Goal: Task Accomplishment & Management: Complete application form

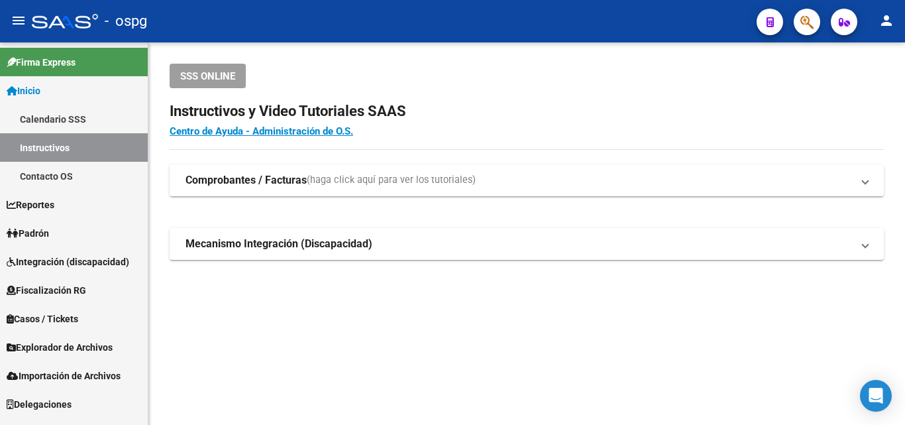
click at [43, 227] on span "Padrón" at bounding box center [28, 233] width 42 height 15
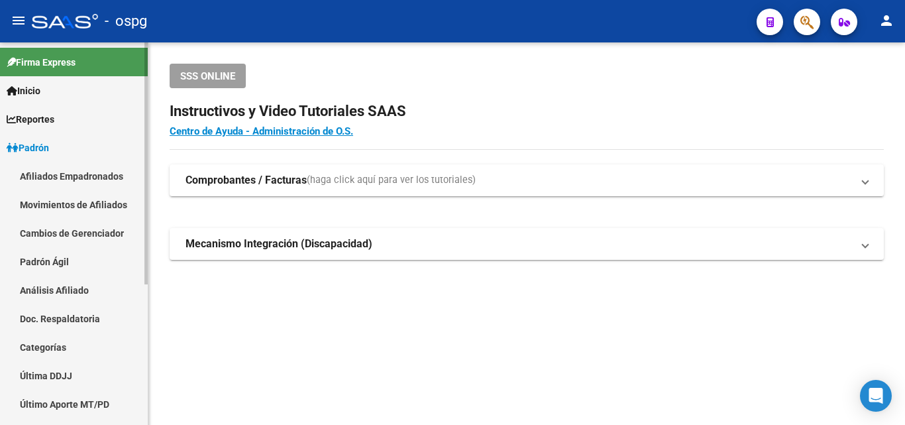
click at [55, 290] on link "Análisis Afiliado" at bounding box center [74, 290] width 148 height 28
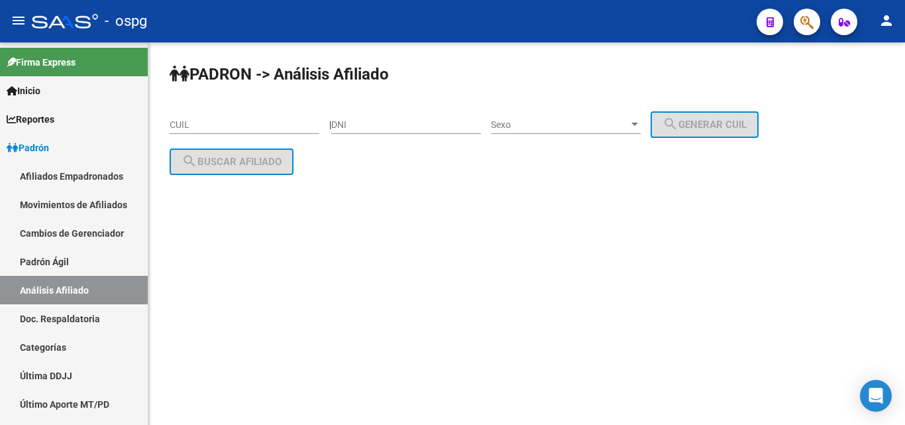
click at [225, 122] on input "CUIL" at bounding box center [245, 124] width 150 height 11
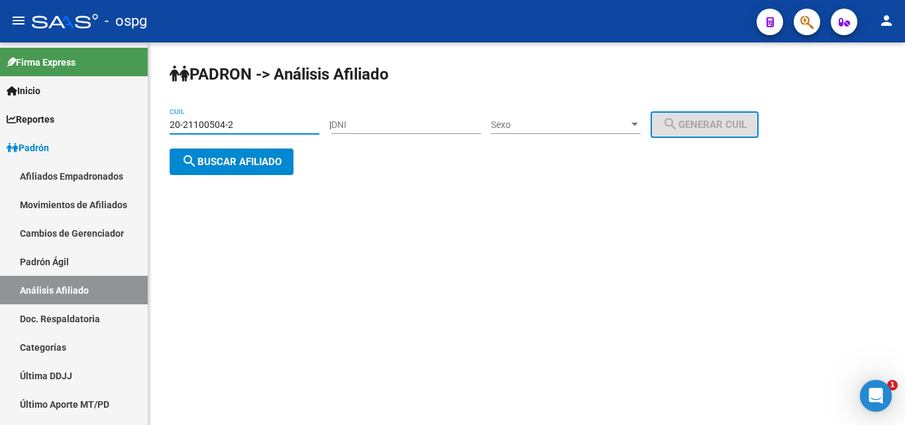
click at [239, 160] on span "search Buscar afiliado" at bounding box center [232, 162] width 100 height 12
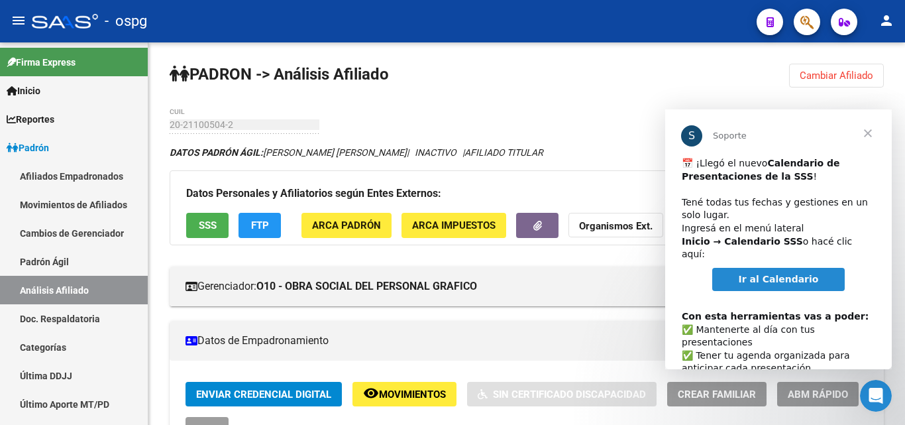
click at [868, 138] on span "Cerrar" at bounding box center [868, 133] width 48 height 48
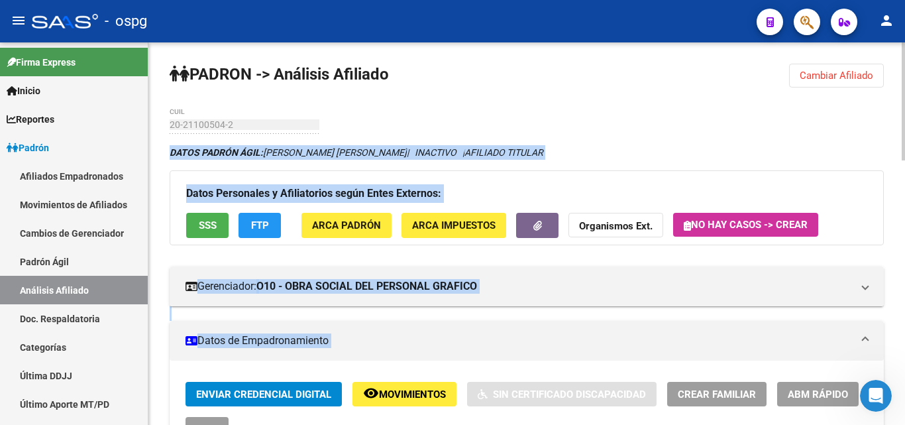
drag, startPoint x: 900, startPoint y: 123, endPoint x: 904, endPoint y: 291, distance: 168.3
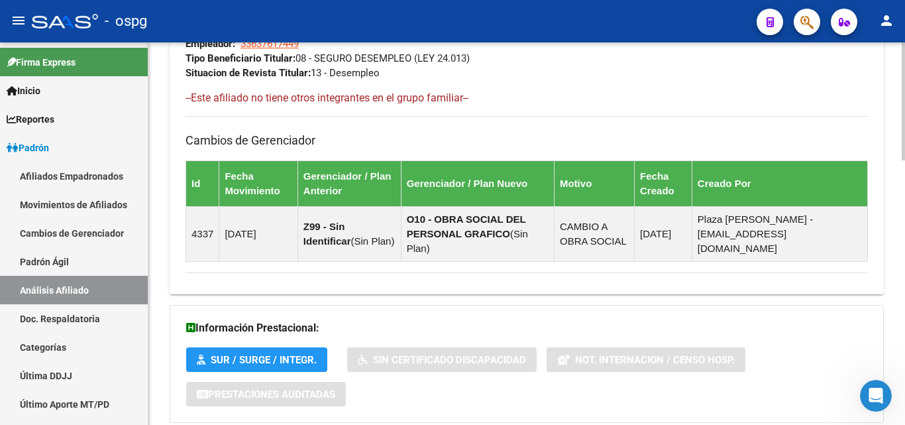
click at [904, 380] on div at bounding box center [903, 340] width 3 height 118
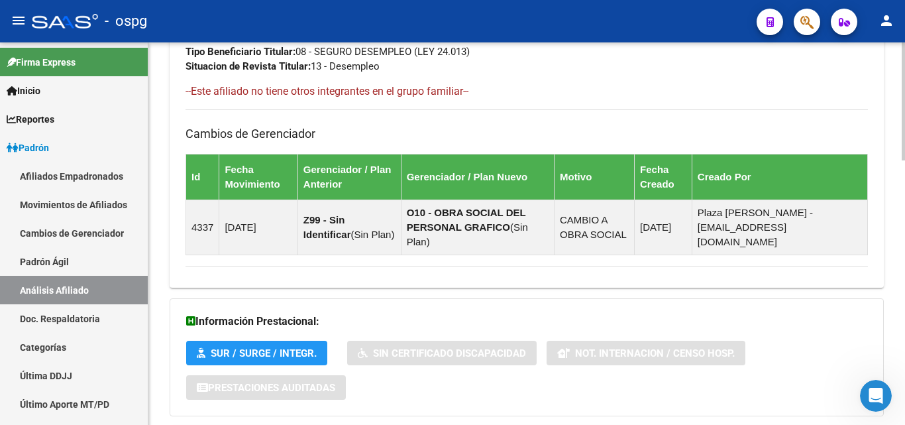
scroll to position [860, 0]
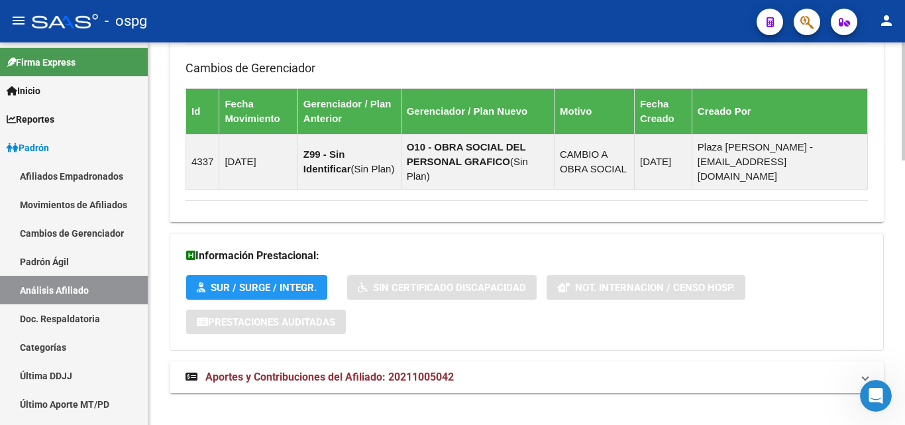
click at [904, 331] on div at bounding box center [903, 362] width 3 height 118
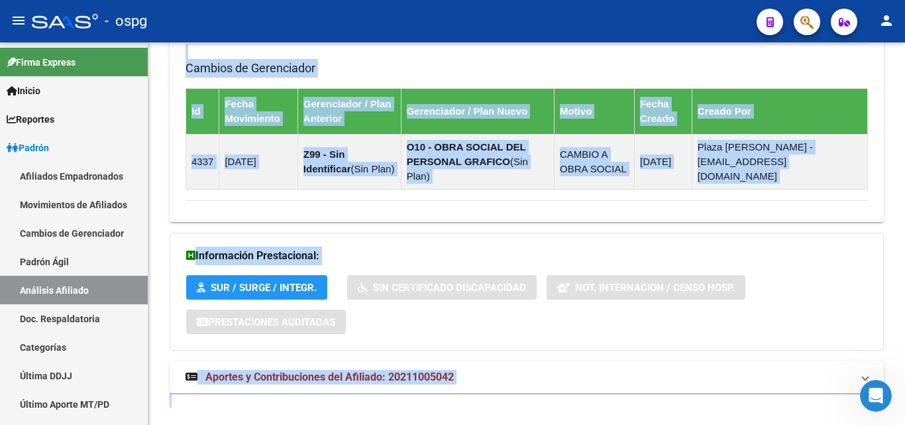
click at [380, 370] on span "Aportes y Contribuciones del Afiliado: 20211005042" at bounding box center [329, 376] width 248 height 13
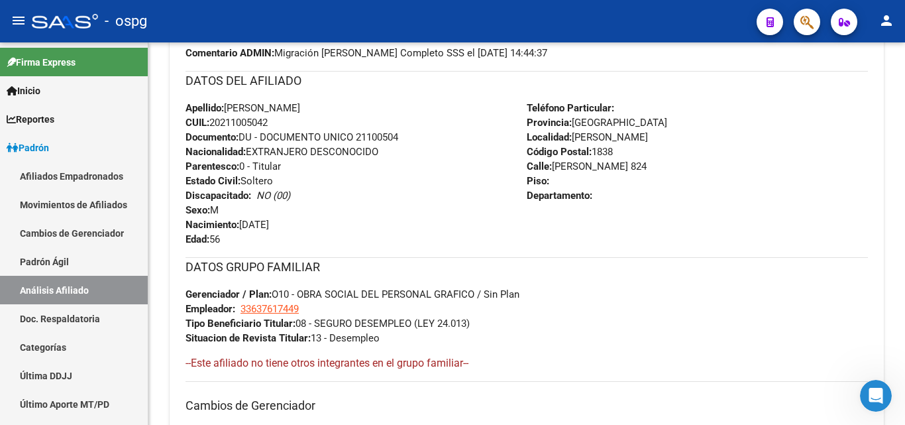
scroll to position [519, 0]
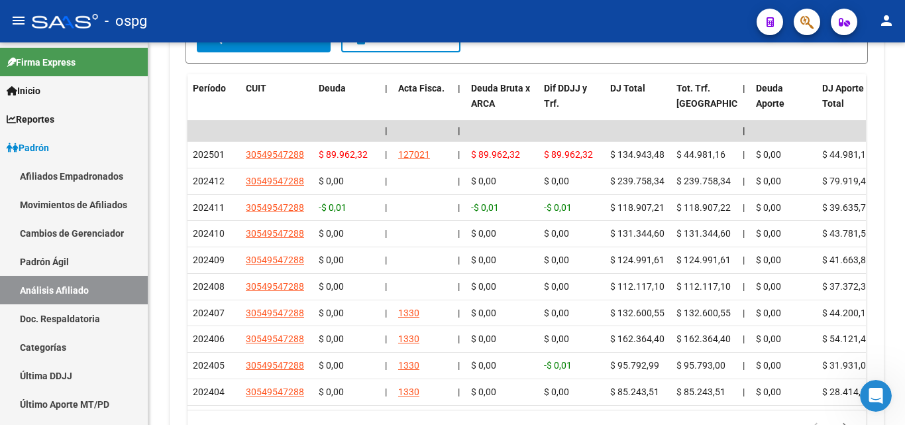
click at [904, 359] on div at bounding box center [903, 367] width 3 height 77
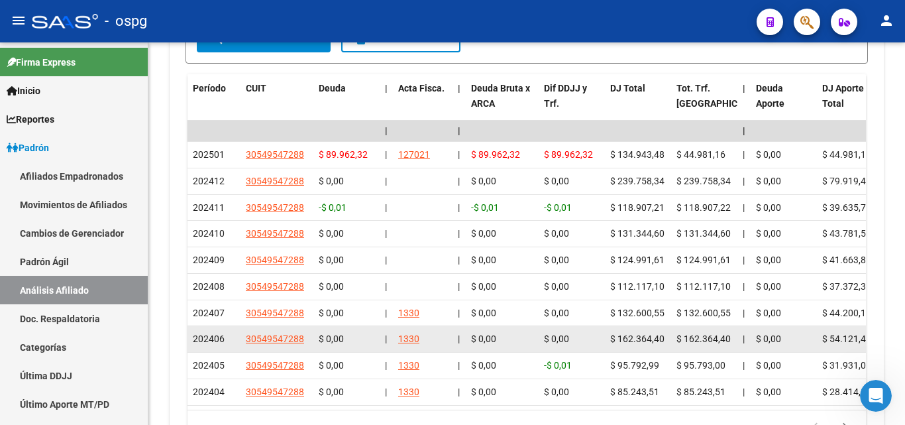
scroll to position [1422, 0]
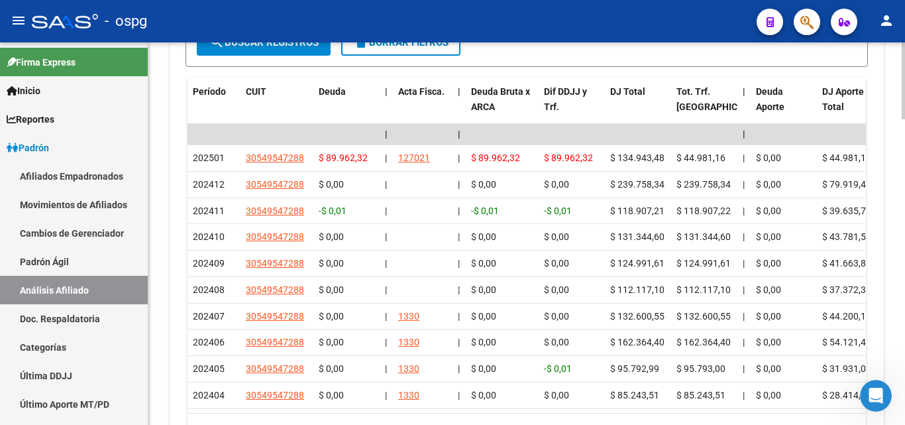
drag, startPoint x: 901, startPoint y: 345, endPoint x: 904, endPoint y: 260, distance: 84.9
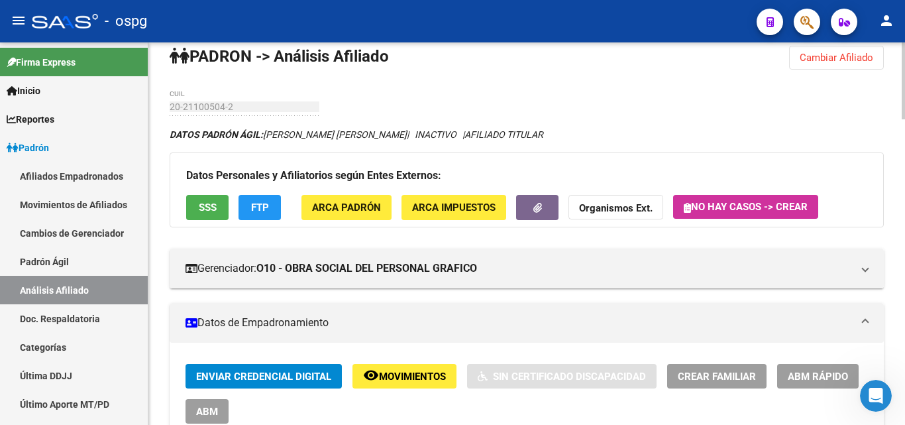
scroll to position [5, 0]
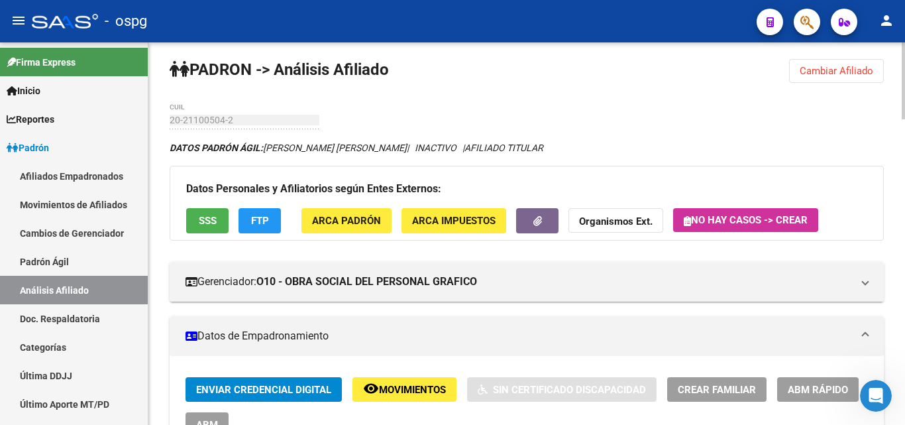
click at [858, 74] on span "Cambiar Afiliado" at bounding box center [837, 71] width 74 height 12
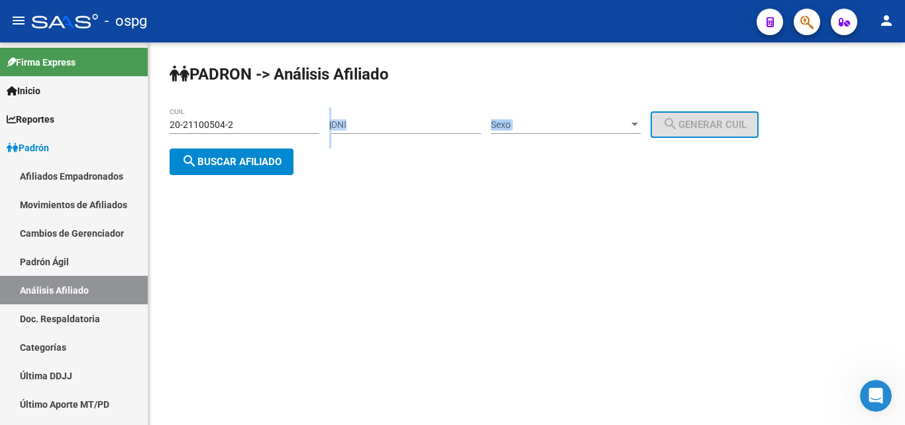
scroll to position [0, 0]
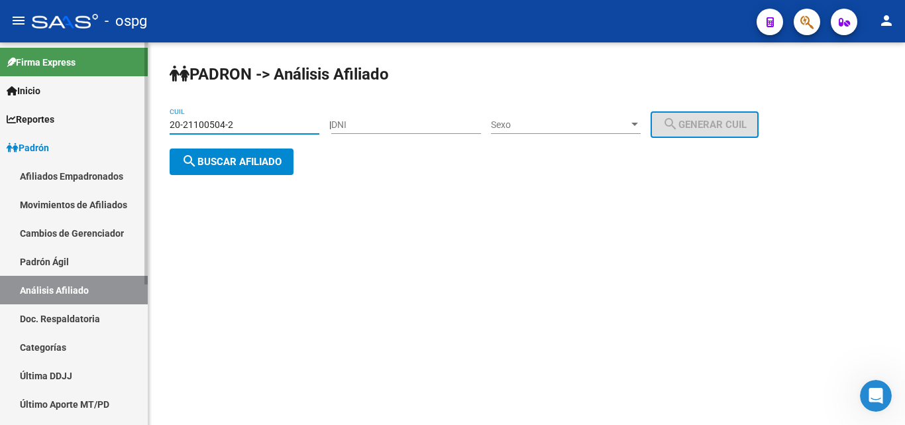
drag, startPoint x: 246, startPoint y: 127, endPoint x: 121, endPoint y: 127, distance: 125.2
click at [125, 127] on mat-sidenav-container "Firma Express Inicio Calendario SSS Instructivos Contacto OS Reportes Ingresos …" at bounding box center [452, 233] width 905 height 382
type input "27-94752377-0"
click at [248, 159] on span "search Buscar afiliado" at bounding box center [232, 162] width 100 height 12
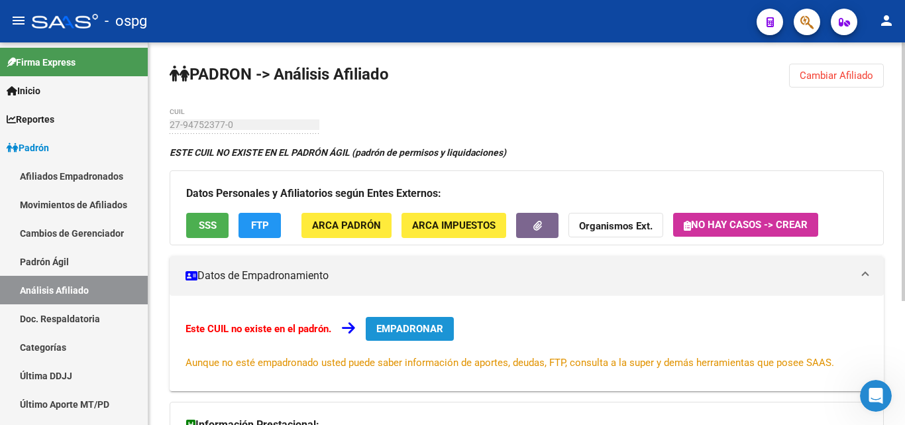
click at [425, 330] on span "EMPADRONAR" at bounding box center [409, 329] width 67 height 12
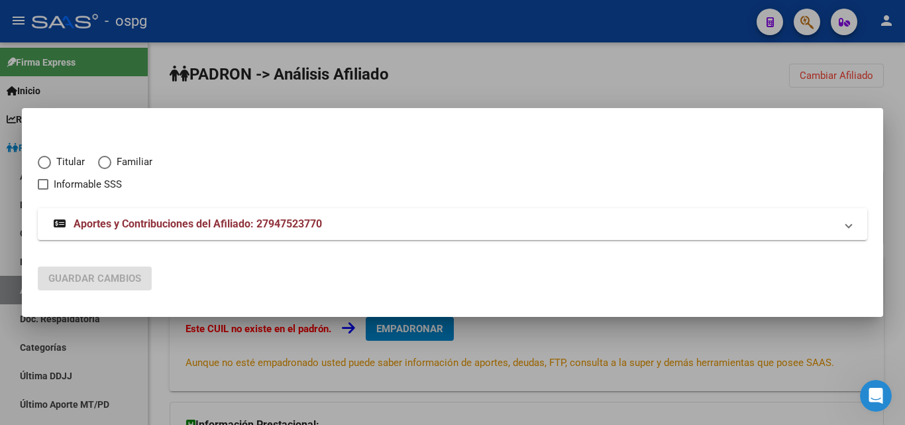
click at [43, 163] on span "Elija una opción" at bounding box center [44, 162] width 13 height 13
click at [43, 163] on input "Titular" at bounding box center [44, 162] width 13 height 13
radio input "true"
checkbox input "true"
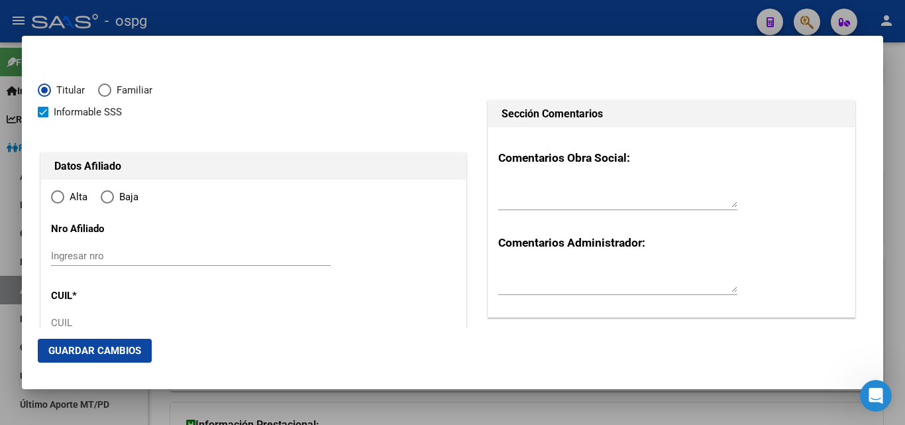
type input "27-94752377-0"
radio input "true"
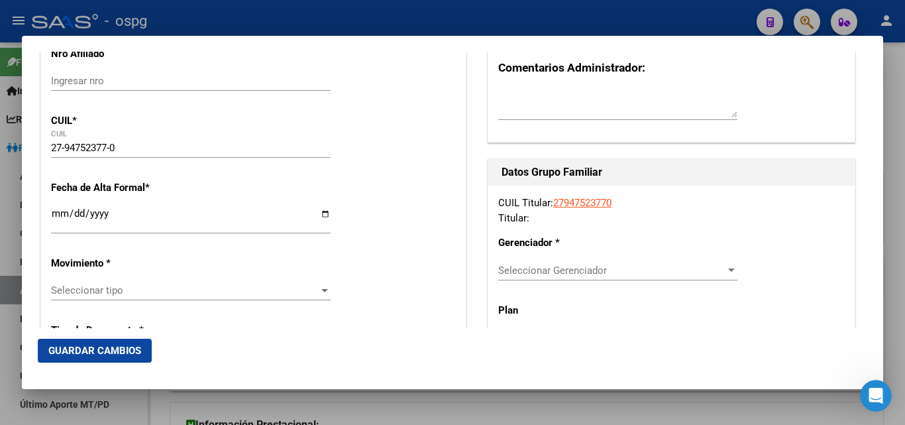
scroll to position [191, 0]
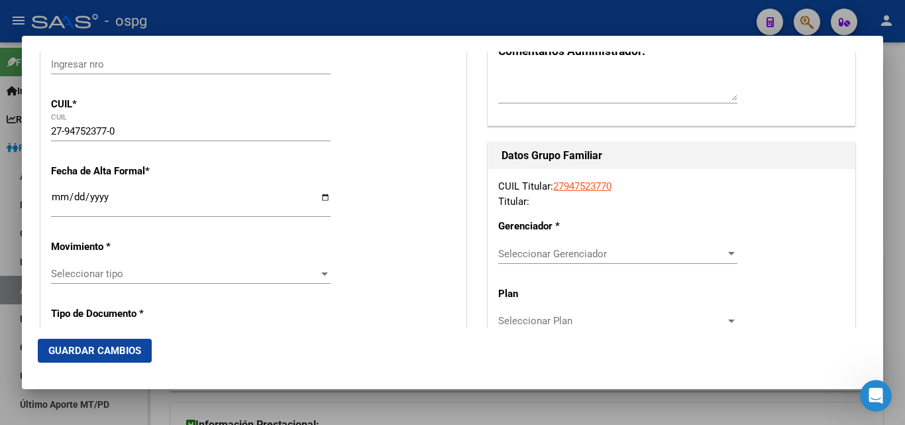
click at [54, 191] on div "Ingresar fecha" at bounding box center [191, 203] width 280 height 28
type input "[DATE]"
click at [321, 274] on div at bounding box center [324, 273] width 7 height 3
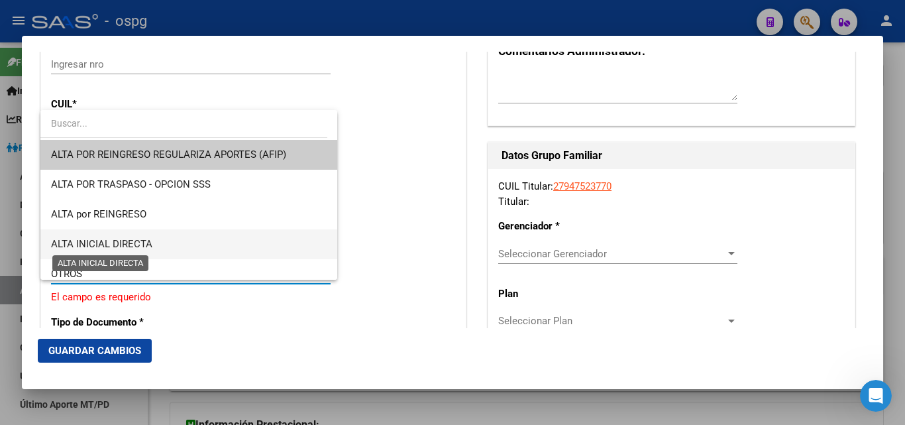
click at [142, 240] on span "ALTA INICIAL DIRECTA" at bounding box center [101, 244] width 101 height 12
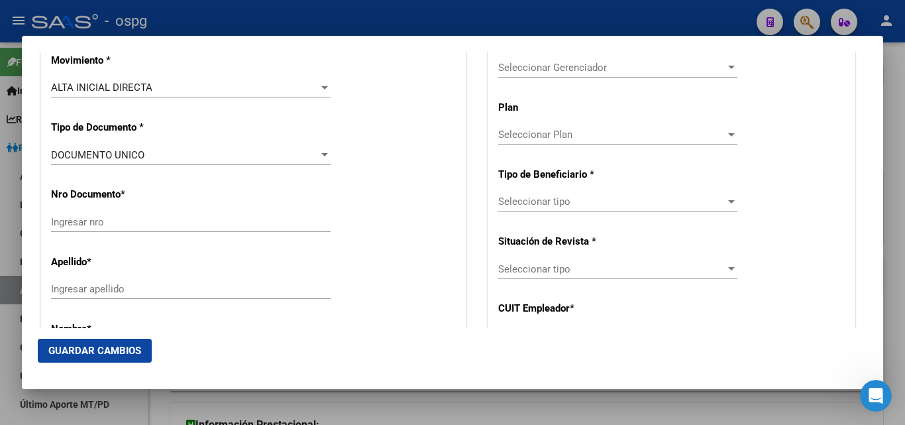
scroll to position [421, 0]
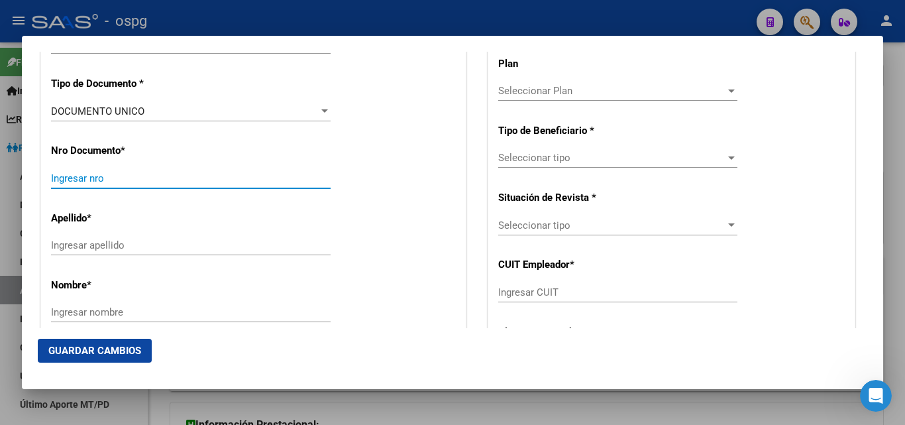
click at [113, 175] on input "Ingresar nro" at bounding box center [191, 178] width 280 height 12
type input "94752377"
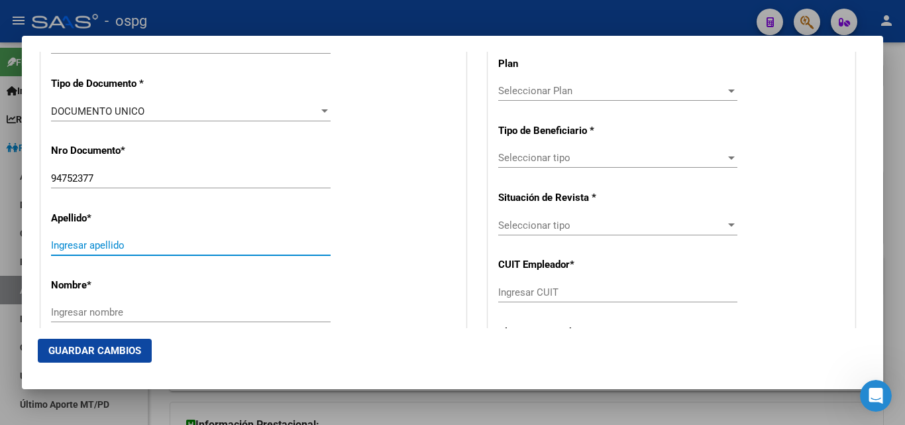
click at [76, 245] on input "Ingresar apellido" at bounding box center [191, 245] width 280 height 12
type input "[PERSON_NAME] [PERSON_NAME]"
click at [73, 308] on input "Ingresar nombre" at bounding box center [191, 312] width 280 height 12
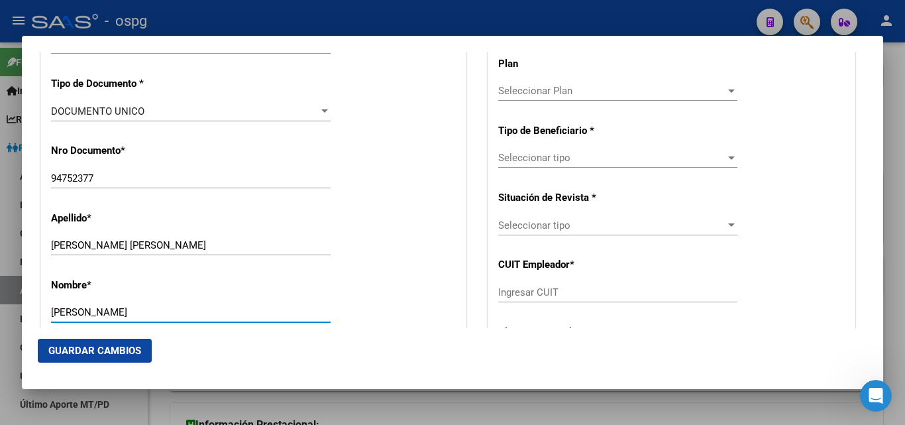
type input "[PERSON_NAME]"
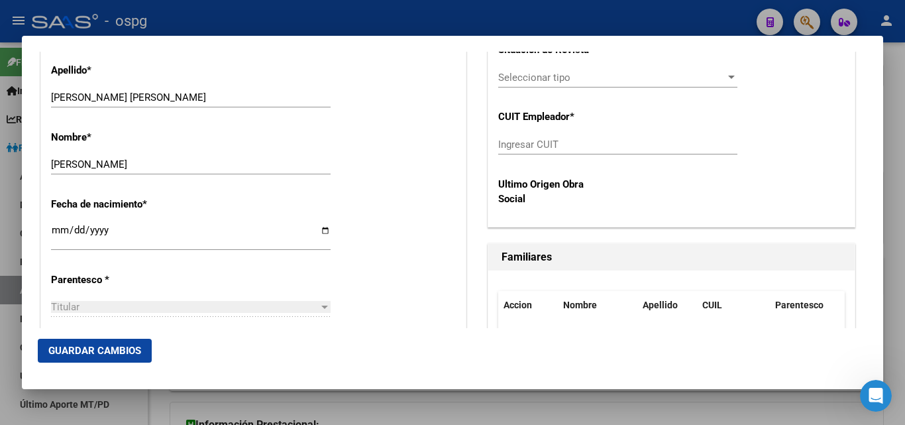
scroll to position [613, 0]
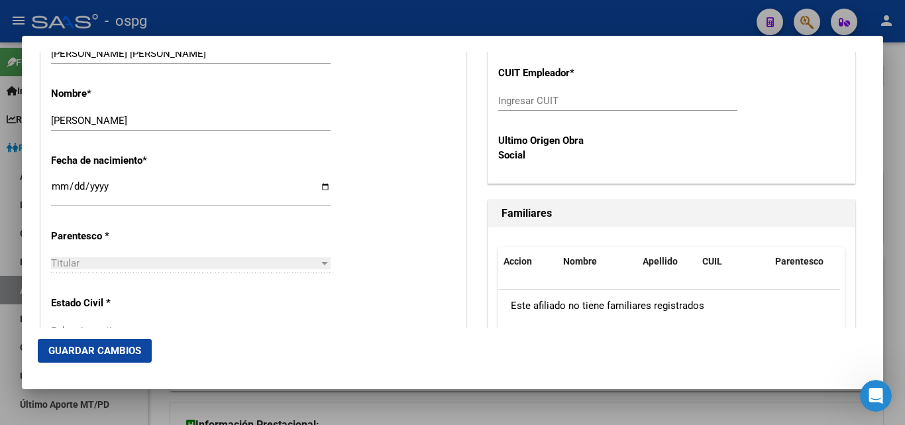
click at [56, 190] on input "Ingresar fecha" at bounding box center [191, 191] width 280 height 21
type input "[DATE]"
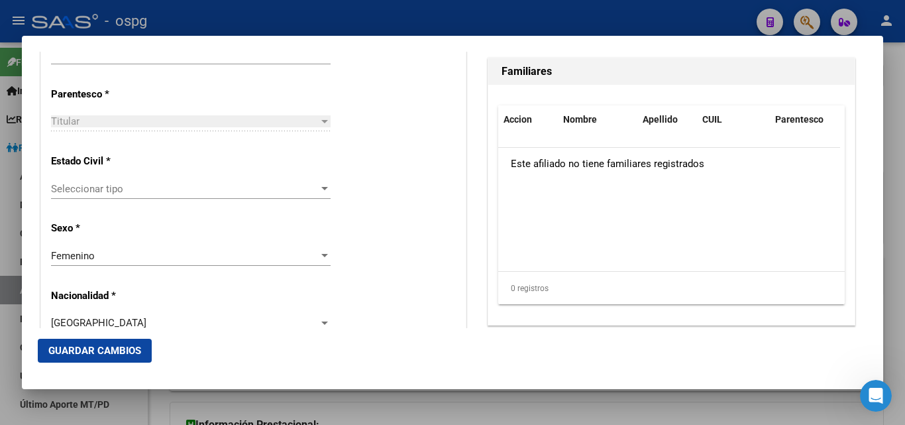
scroll to position [766, 0]
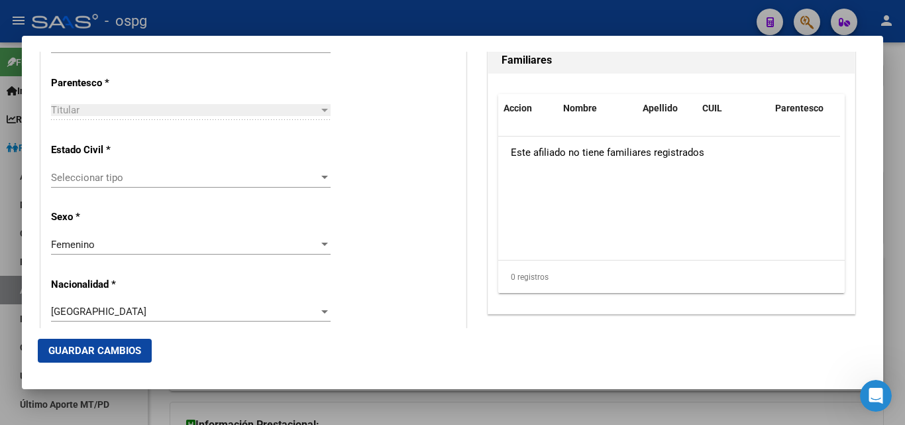
click at [327, 187] on div "Estado Civil * Seleccionar tipo Seleccionar tipo" at bounding box center [253, 166] width 405 height 67
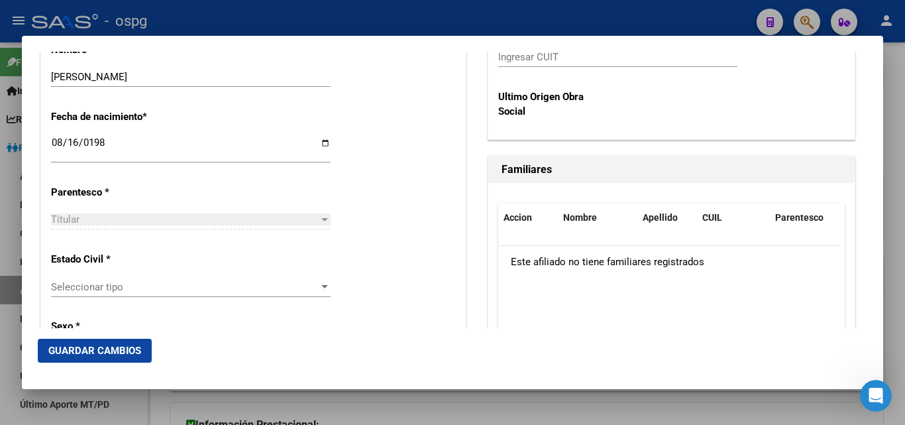
scroll to position [717, 0]
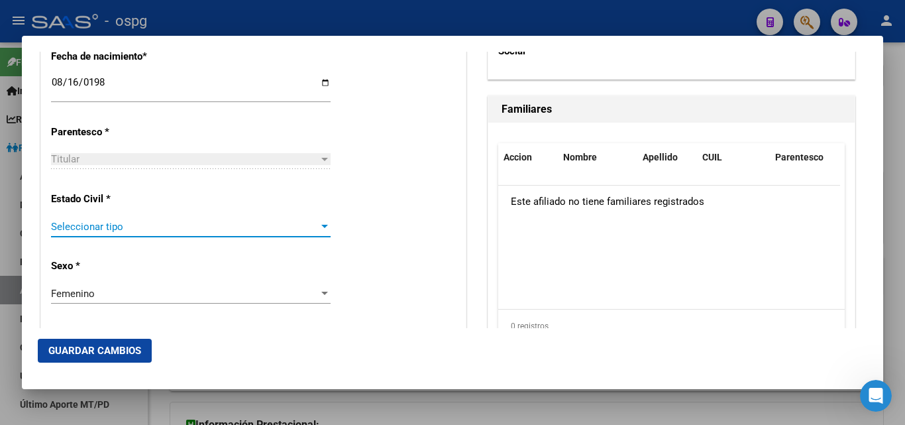
click at [321, 231] on div at bounding box center [325, 226] width 12 height 11
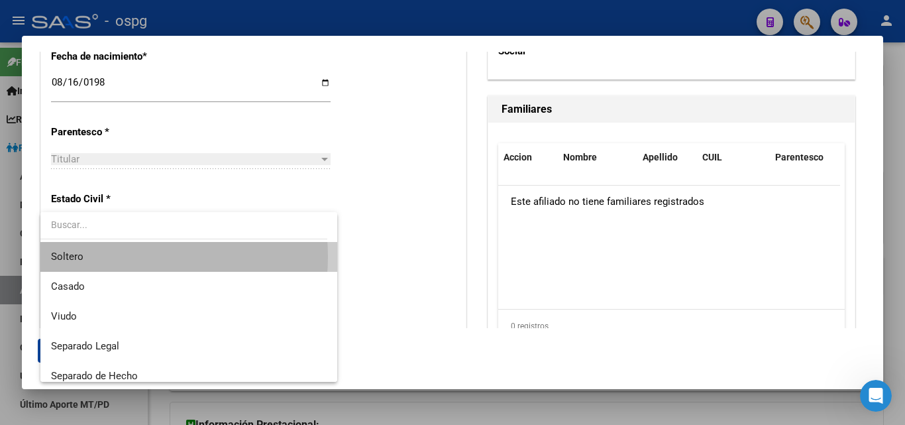
click at [115, 256] on span "Soltero" at bounding box center [189, 257] width 276 height 30
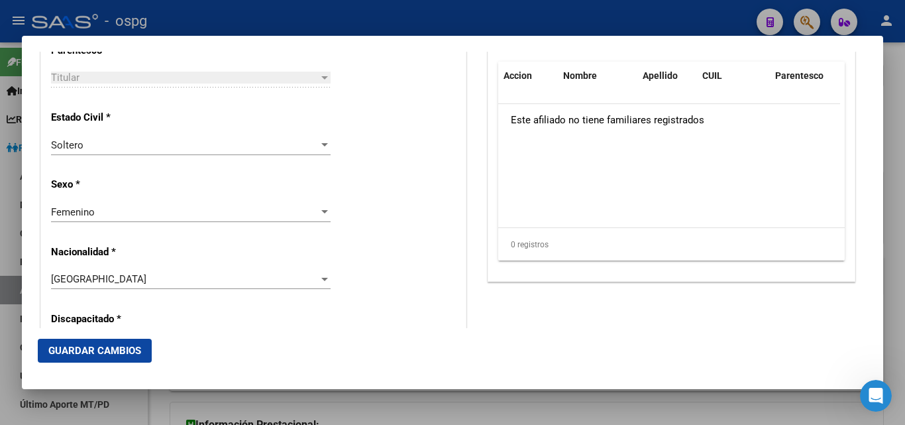
scroll to position [810, 0]
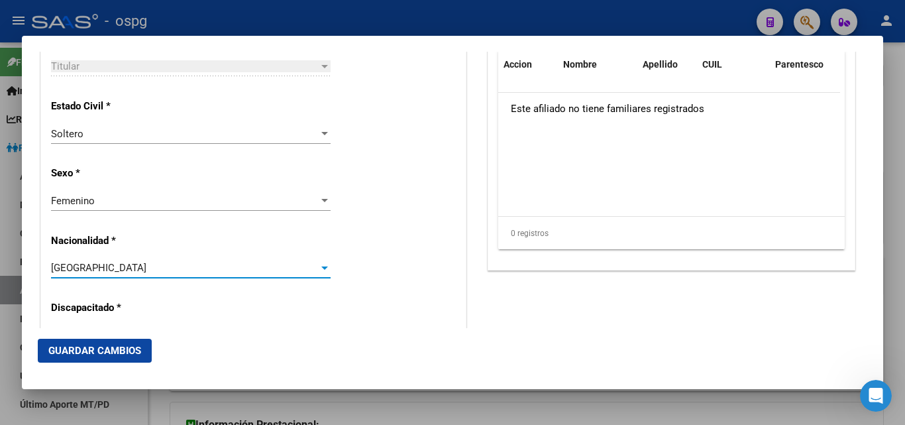
click at [319, 270] on div at bounding box center [325, 267] width 12 height 11
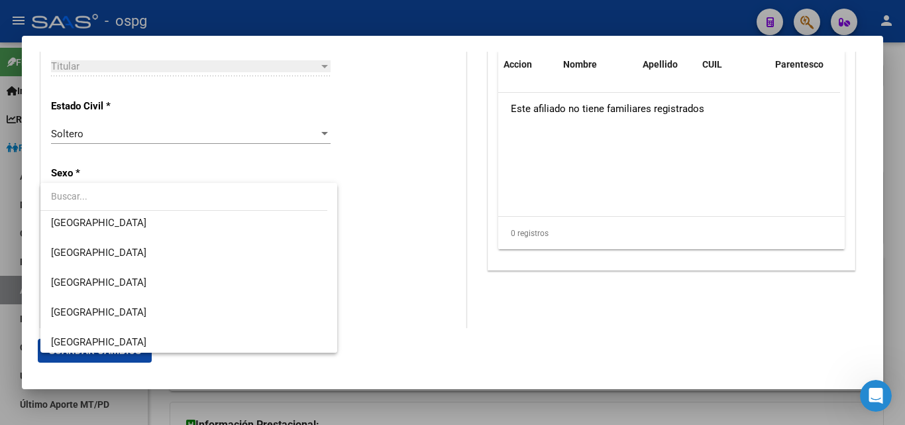
scroll to position [588, 0]
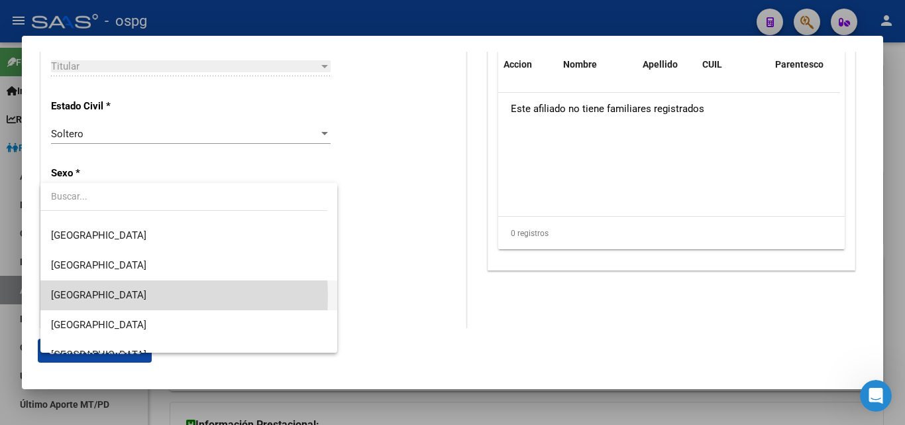
click at [94, 296] on span "[GEOGRAPHIC_DATA]" at bounding box center [189, 295] width 276 height 30
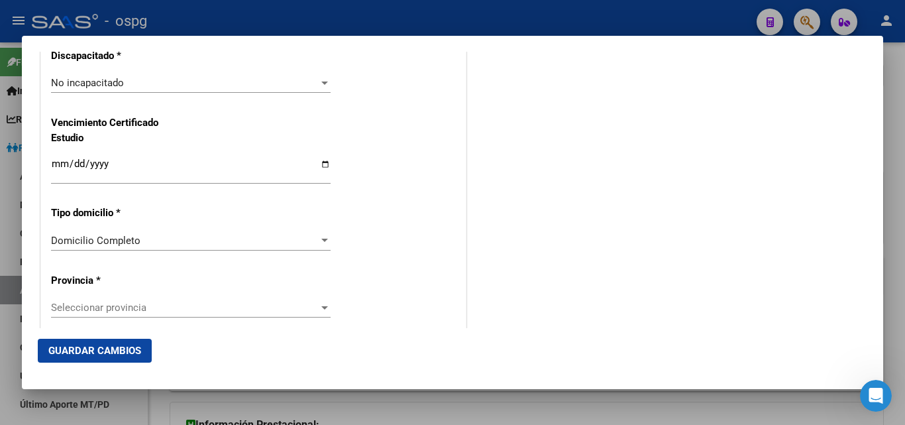
scroll to position [1067, 0]
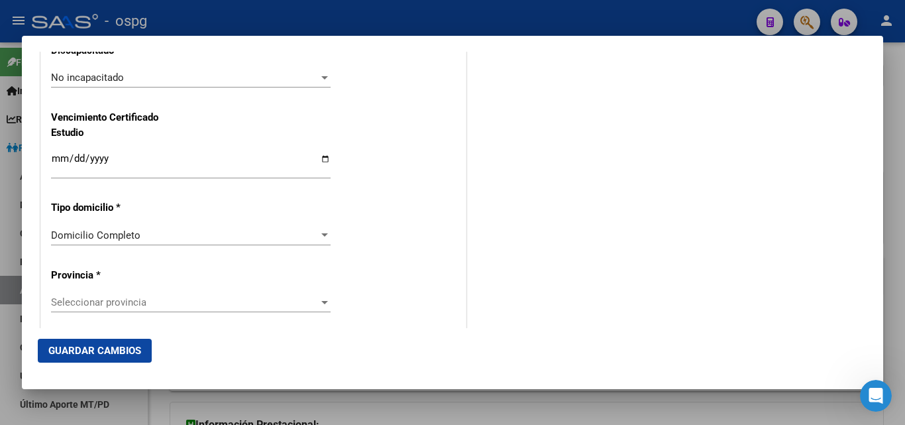
click at [323, 235] on div at bounding box center [324, 234] width 7 height 3
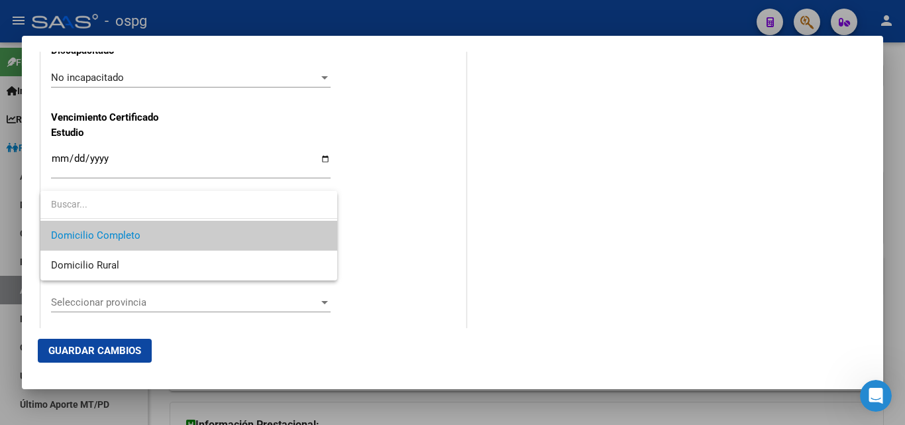
click at [522, 211] on div at bounding box center [452, 212] width 905 height 425
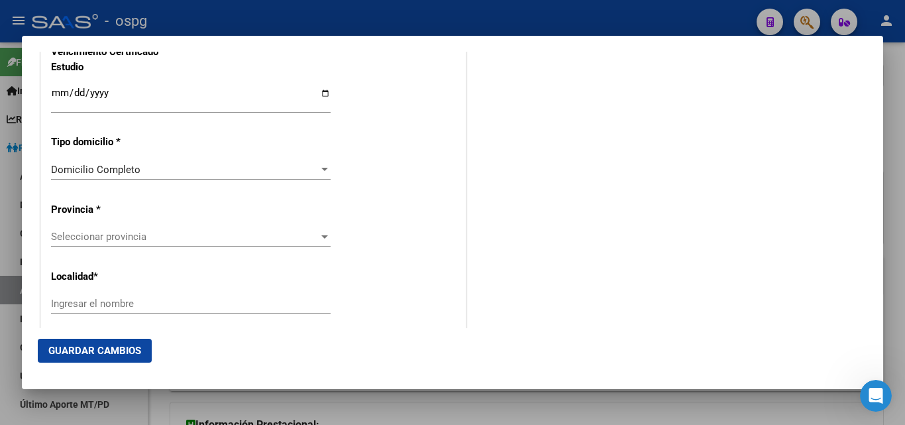
scroll to position [1171, 0]
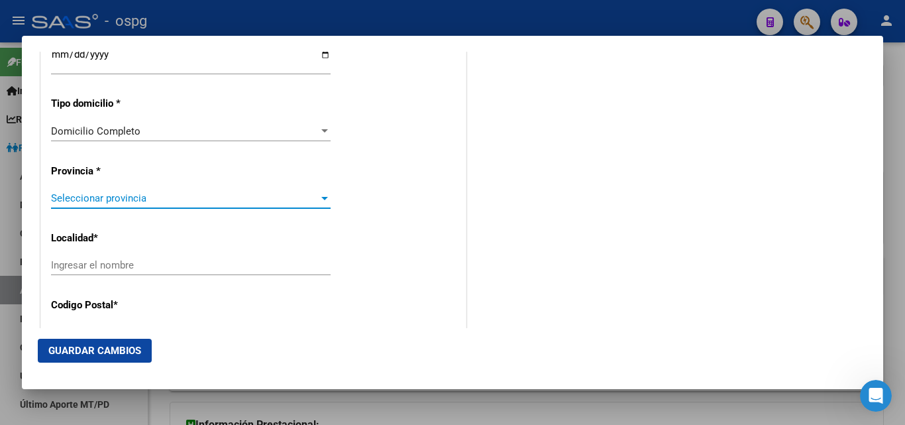
click at [319, 203] on div at bounding box center [325, 198] width 12 height 11
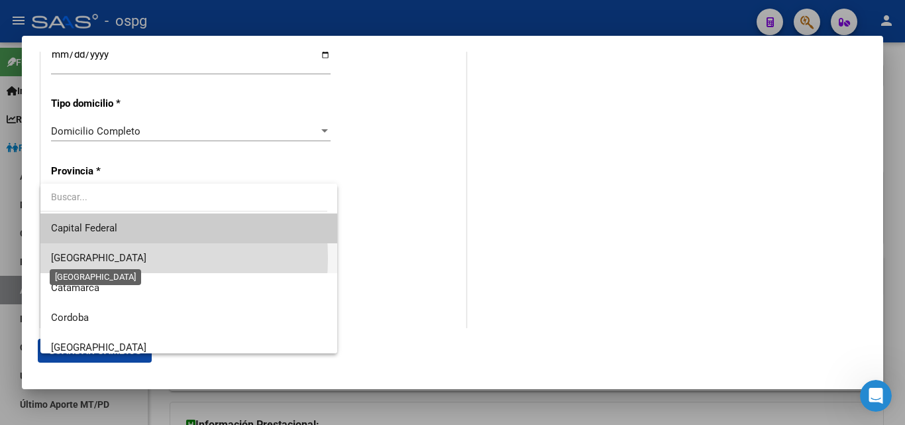
click at [86, 258] on span "[GEOGRAPHIC_DATA]" at bounding box center [98, 258] width 95 height 12
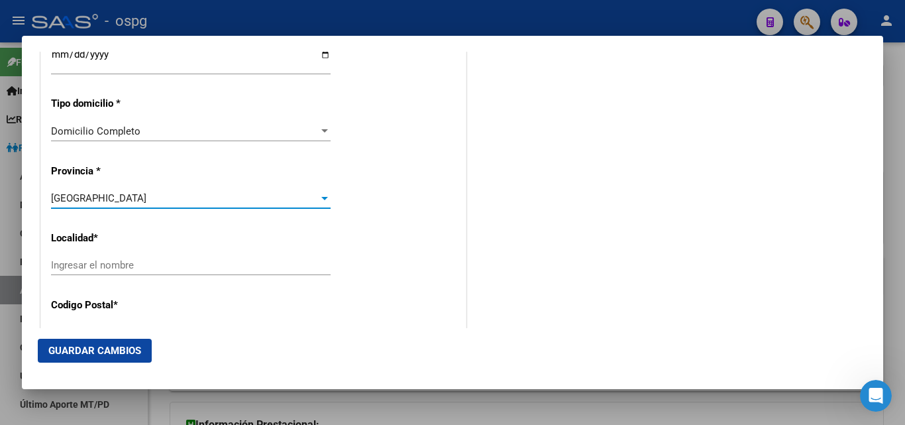
click at [144, 266] on input "Ingresar el nombre" at bounding box center [191, 265] width 280 height 12
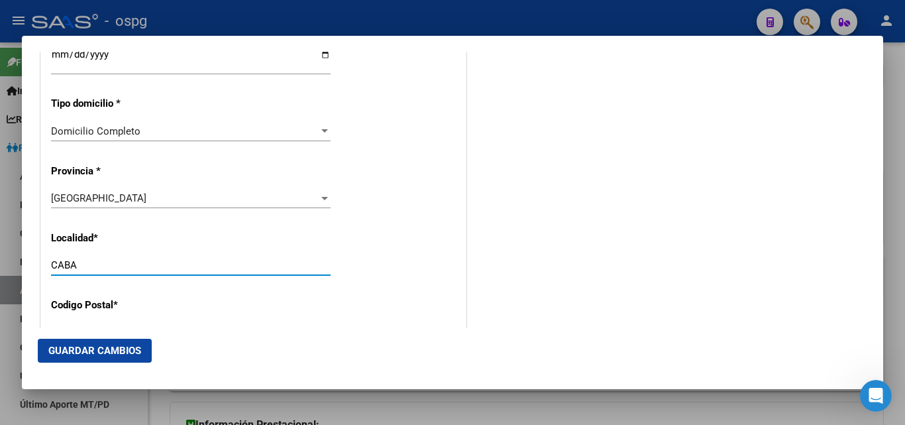
type input "CABA"
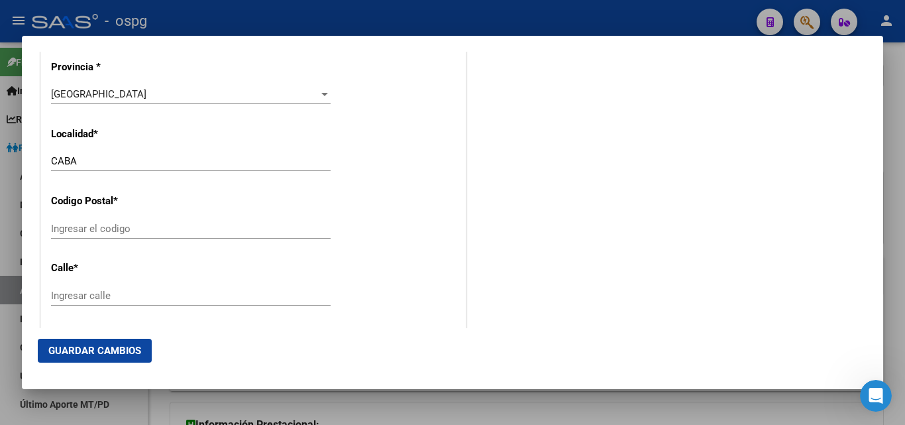
scroll to position [1291, 0]
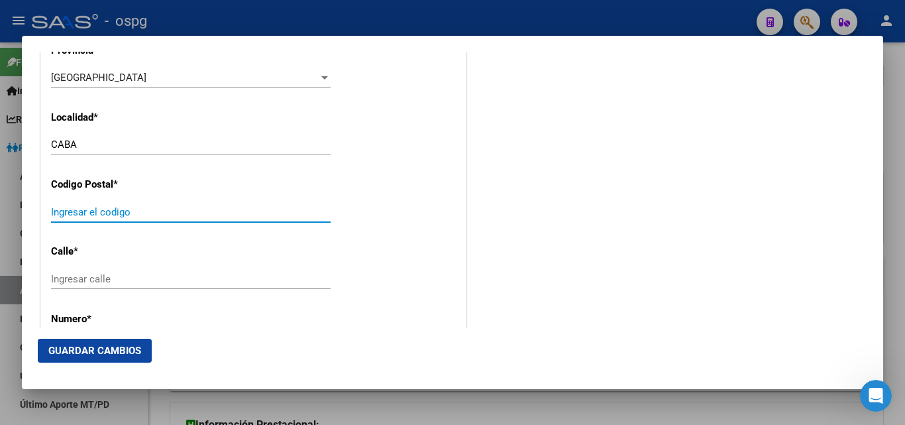
click at [77, 215] on input "Ingresar el codigo" at bounding box center [191, 212] width 280 height 12
type input "1160"
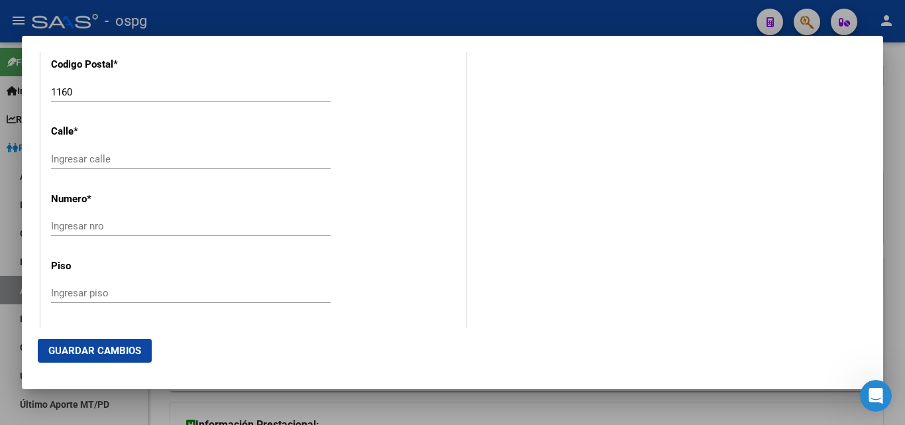
scroll to position [1439, 0]
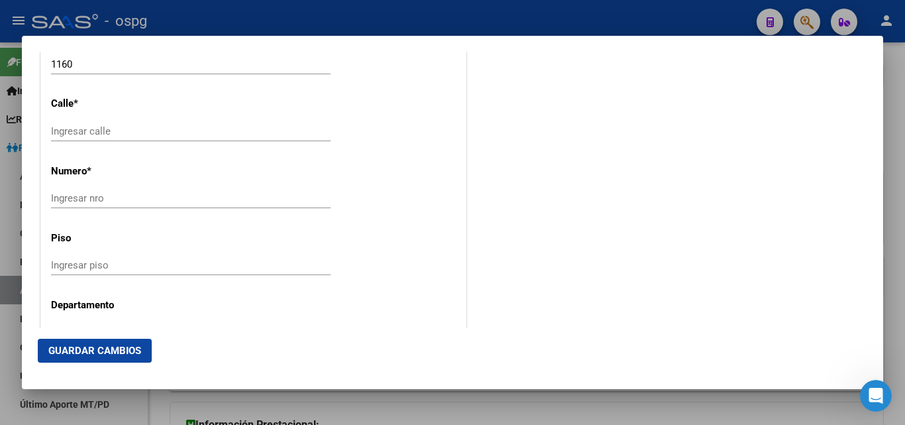
click at [80, 193] on input "Ingresar nro" at bounding box center [191, 198] width 280 height 12
type input "236"
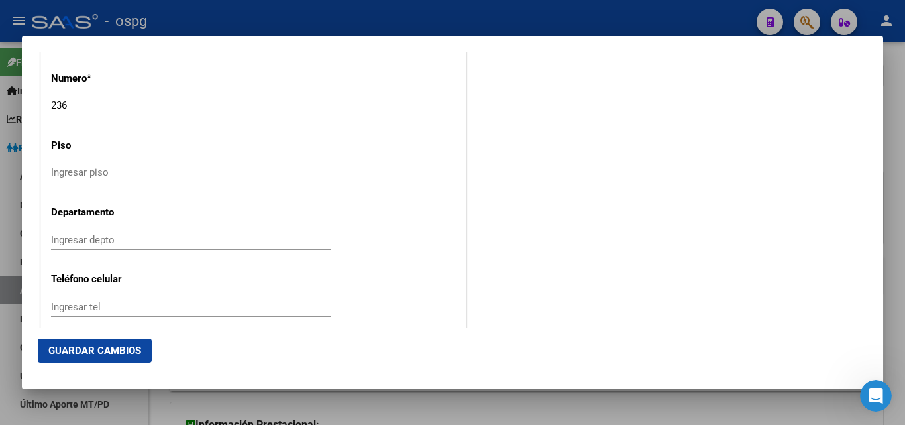
scroll to position [1537, 0]
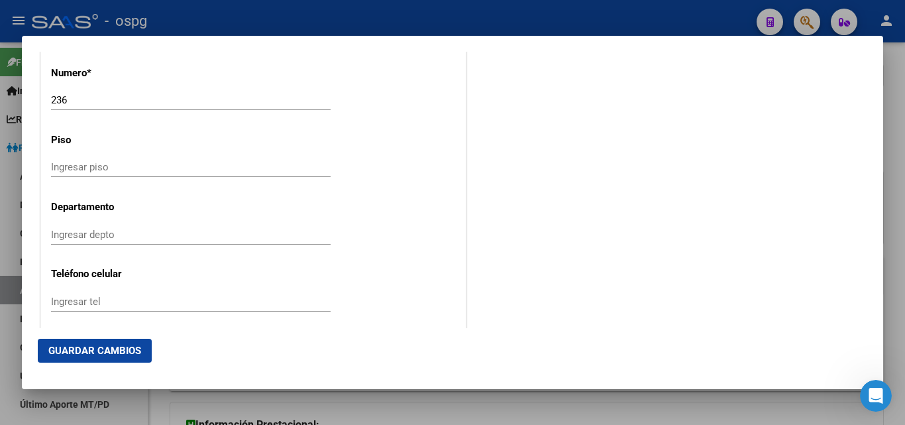
click at [94, 230] on input "Ingresar depto" at bounding box center [191, 235] width 280 height 12
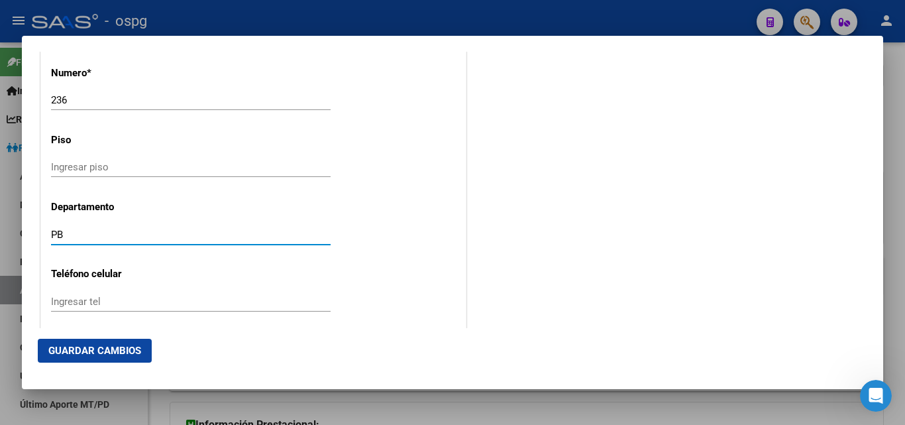
type input "PB"
click at [91, 354] on span "Guardar Cambios" at bounding box center [94, 351] width 93 height 12
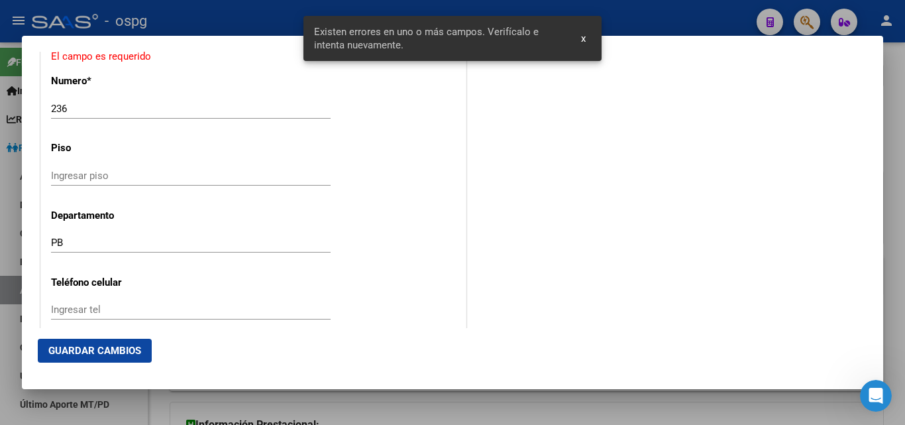
click at [585, 41] on span "x" at bounding box center [583, 38] width 5 height 12
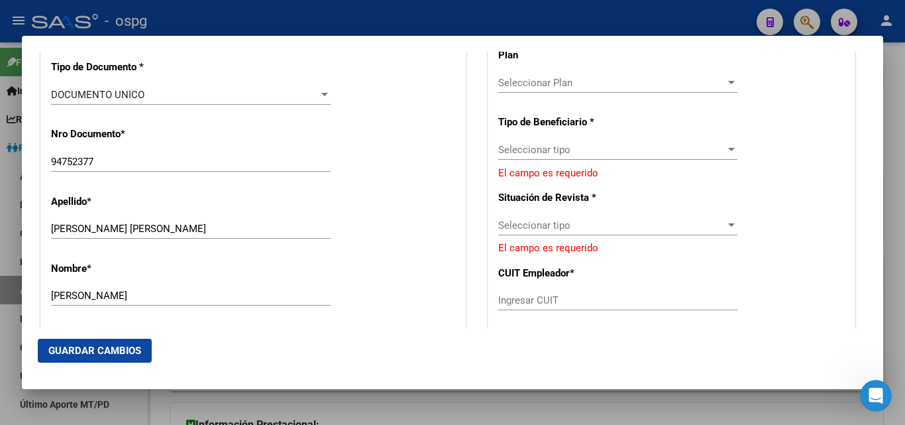
scroll to position [427, 0]
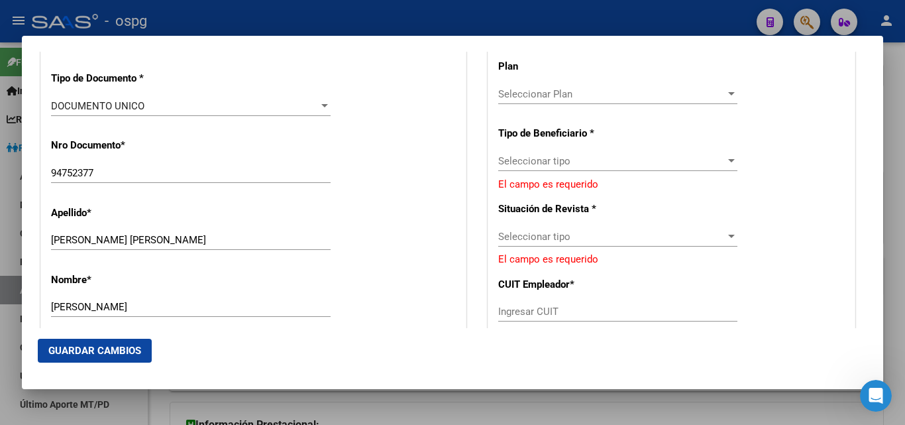
click at [728, 235] on div at bounding box center [731, 236] width 7 height 3
click at [721, 160] on div at bounding box center [452, 212] width 905 height 425
click at [728, 160] on div at bounding box center [731, 160] width 7 height 3
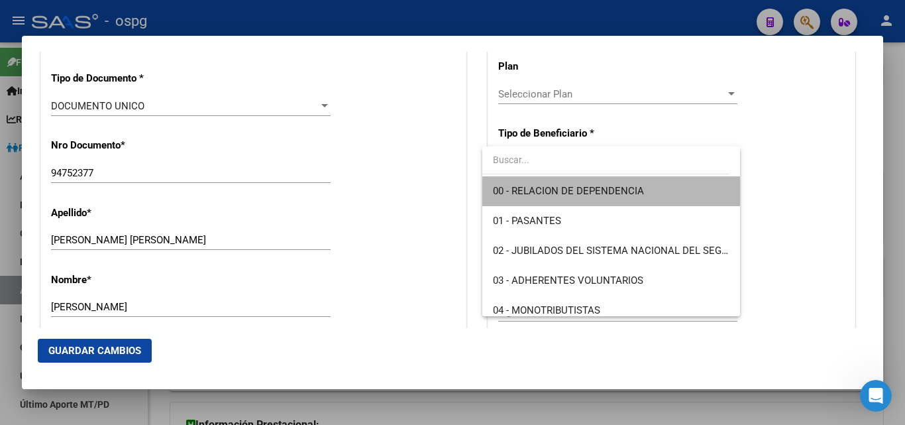
click at [644, 195] on span "00 - RELACION DE DEPENDENCIA" at bounding box center [611, 191] width 236 height 30
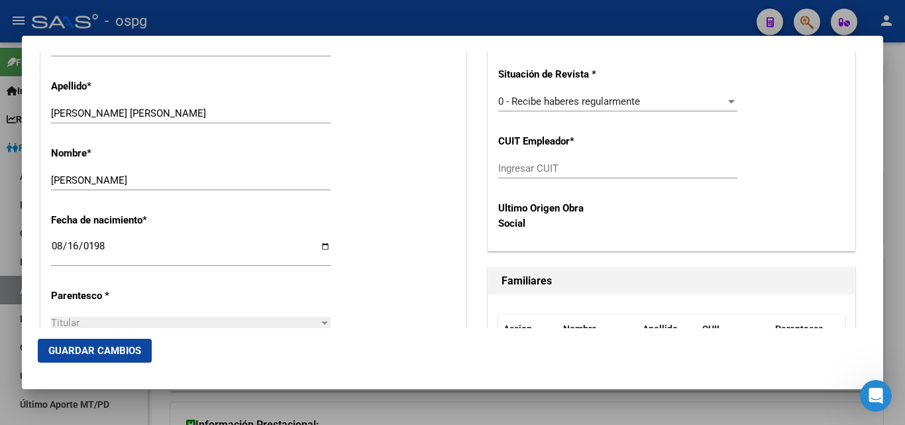
scroll to position [543, 0]
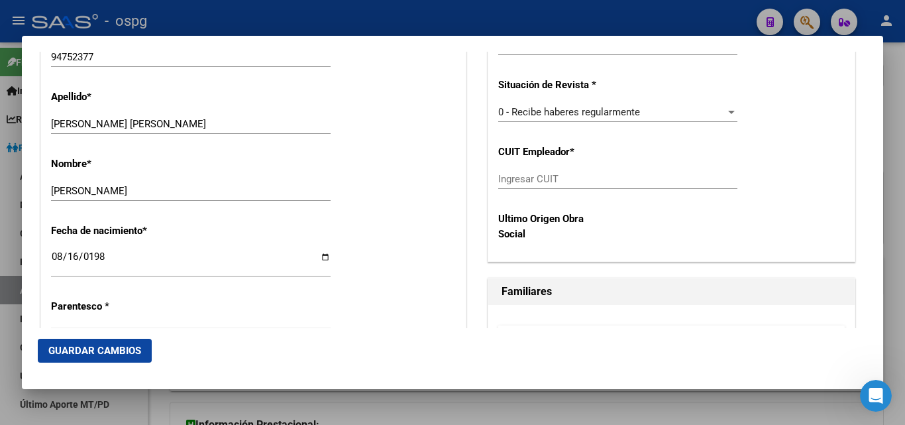
click at [543, 173] on input "Ingresar CUIT" at bounding box center [617, 179] width 239 height 12
type input "30-58473681-6"
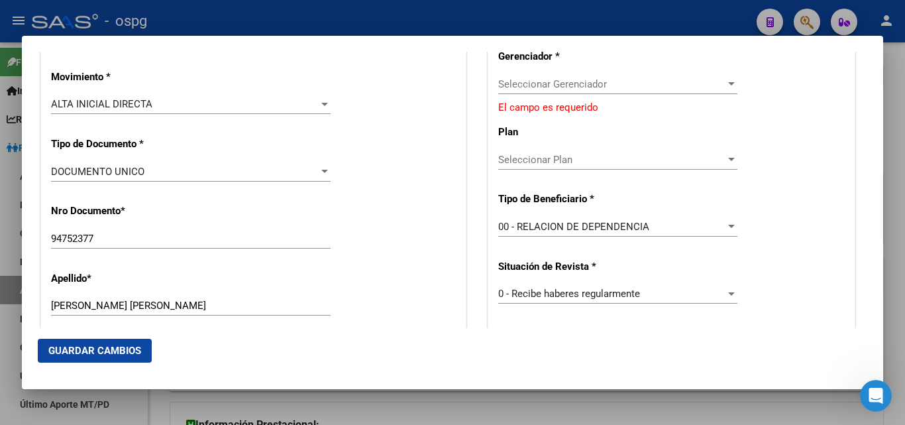
scroll to position [350, 0]
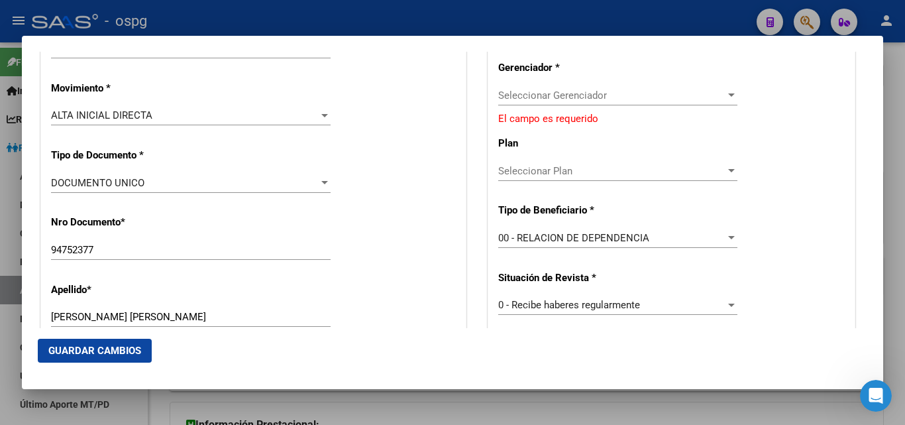
click at [106, 346] on span "Guardar Cambios" at bounding box center [94, 351] width 93 height 12
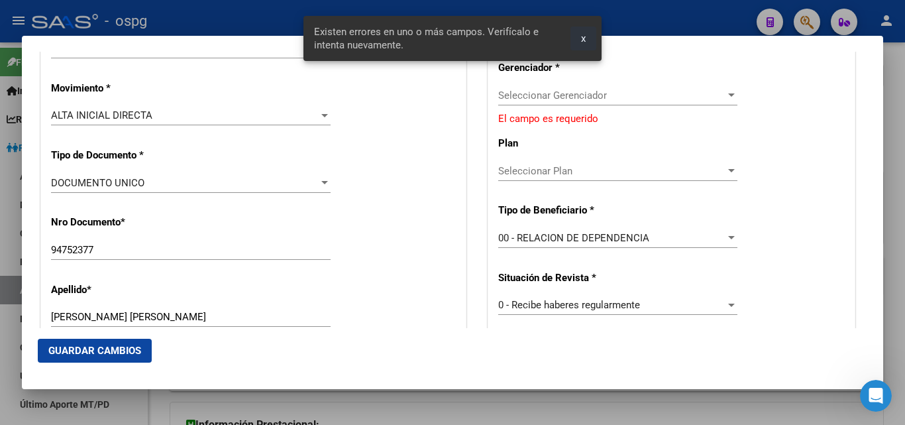
click at [590, 44] on button "x" at bounding box center [583, 39] width 26 height 24
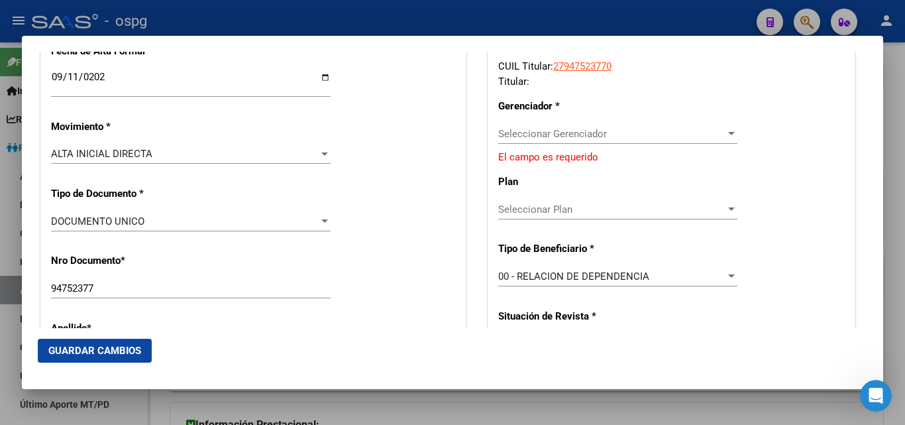
scroll to position [317, 0]
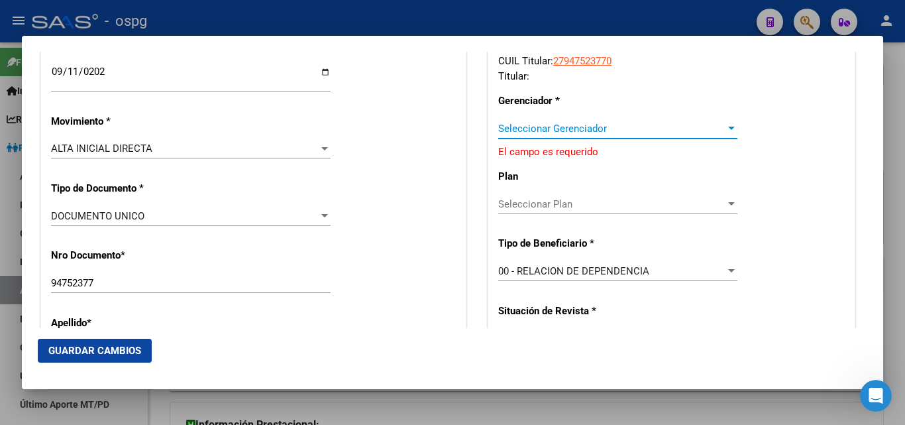
click at [727, 130] on div at bounding box center [731, 128] width 12 height 11
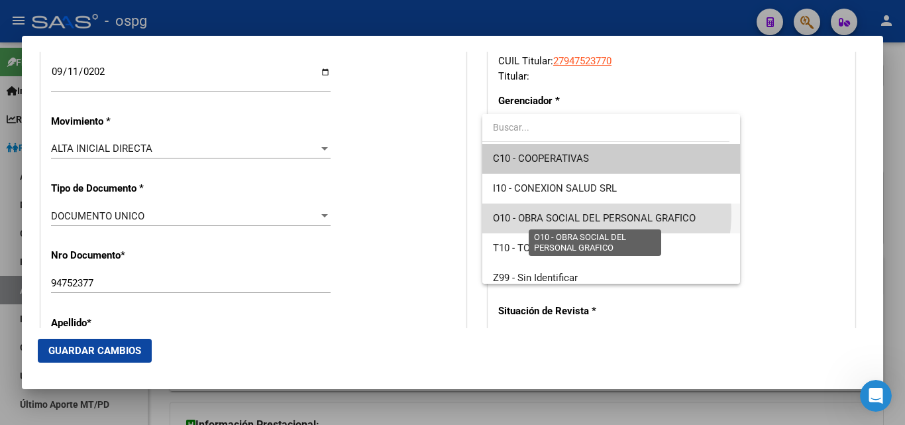
click at [586, 213] on span "O10 - OBRA SOCIAL DEL PERSONAL GRAFICO" at bounding box center [594, 218] width 203 height 12
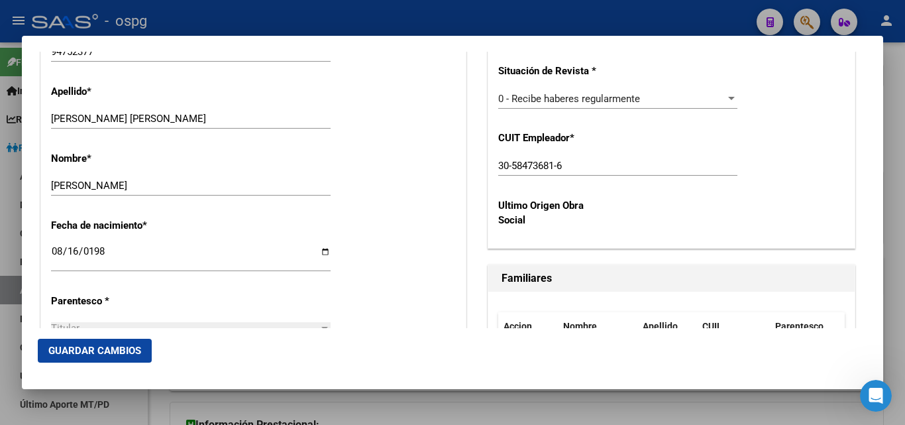
scroll to position [641, 0]
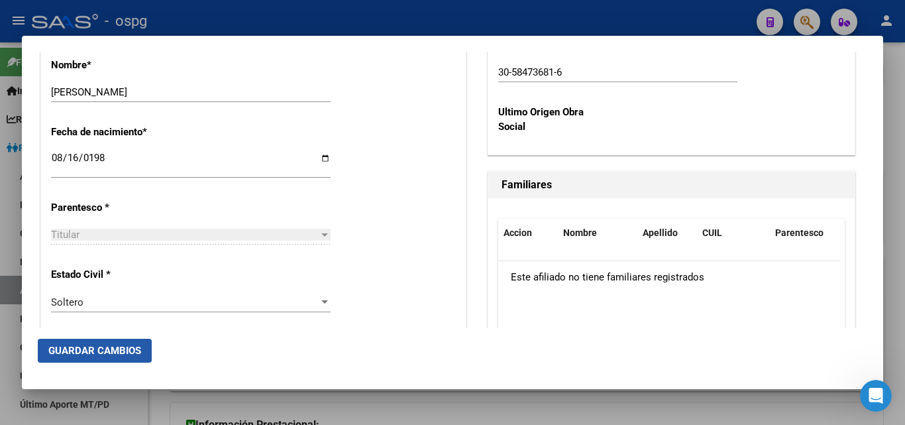
click at [134, 347] on span "Guardar Cambios" at bounding box center [94, 351] width 93 height 12
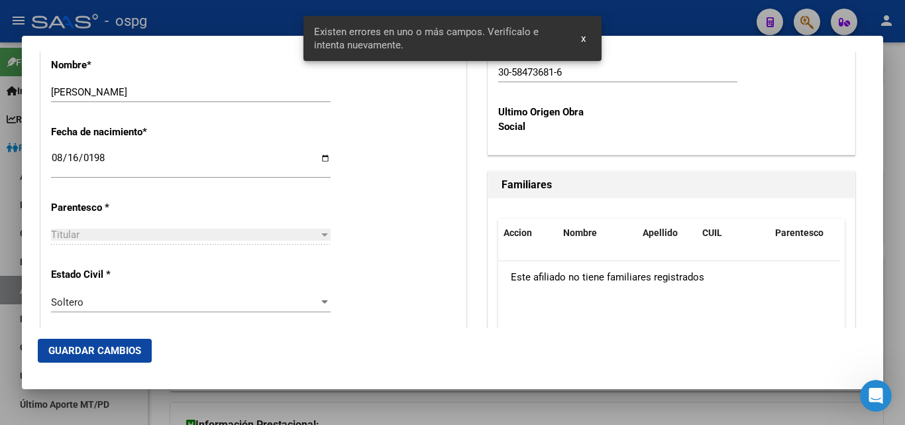
click at [583, 40] on span "x" at bounding box center [583, 38] width 5 height 12
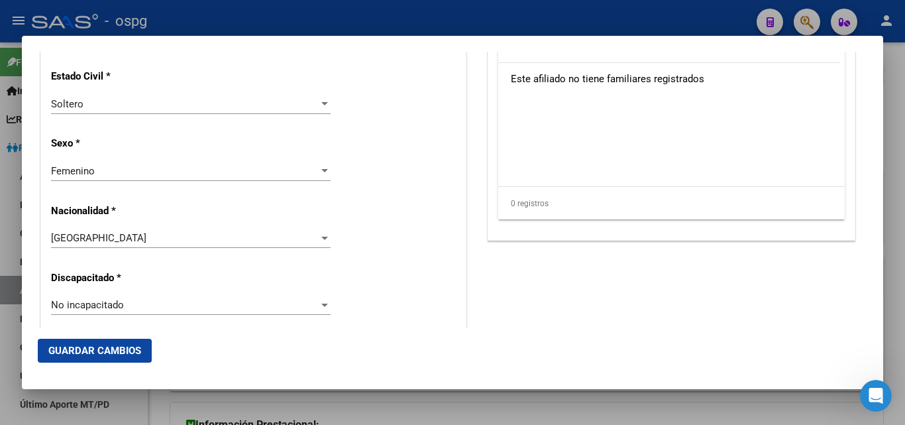
scroll to position [845, 0]
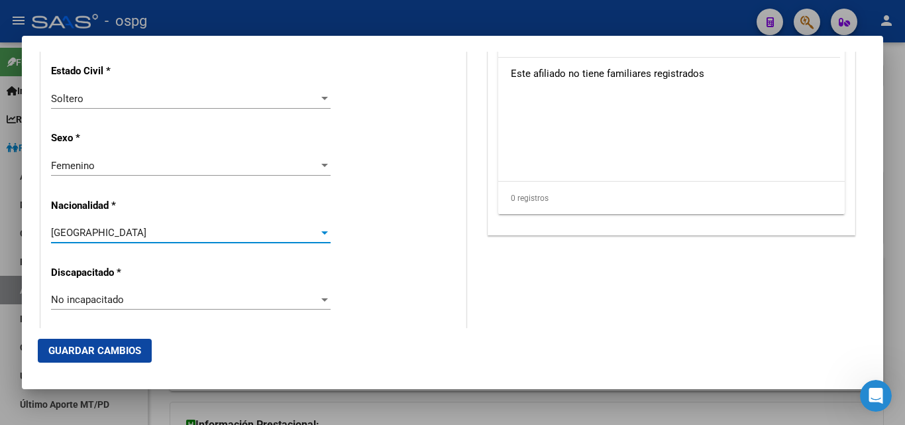
click at [321, 234] on div at bounding box center [324, 232] width 7 height 3
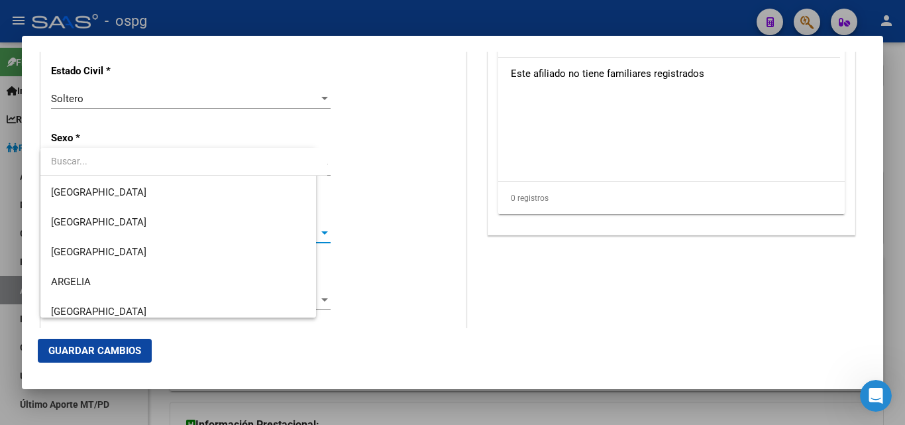
scroll to position [616, 0]
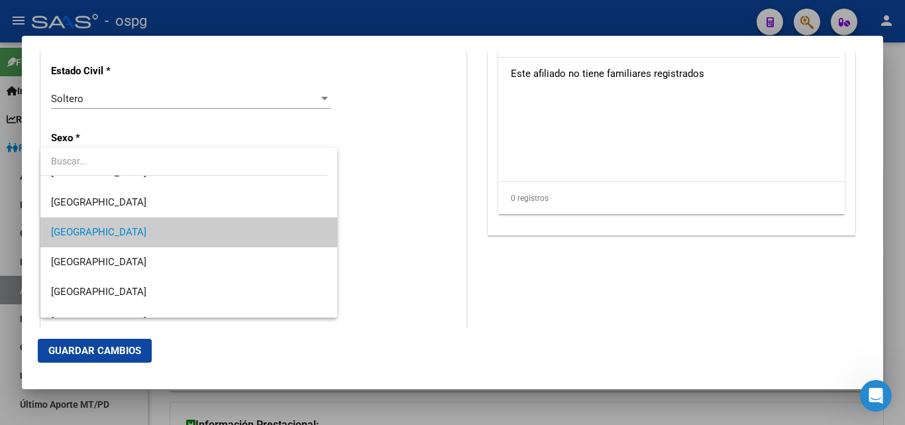
click at [321, 234] on mat-option "[GEOGRAPHIC_DATA]" at bounding box center [188, 232] width 297 height 30
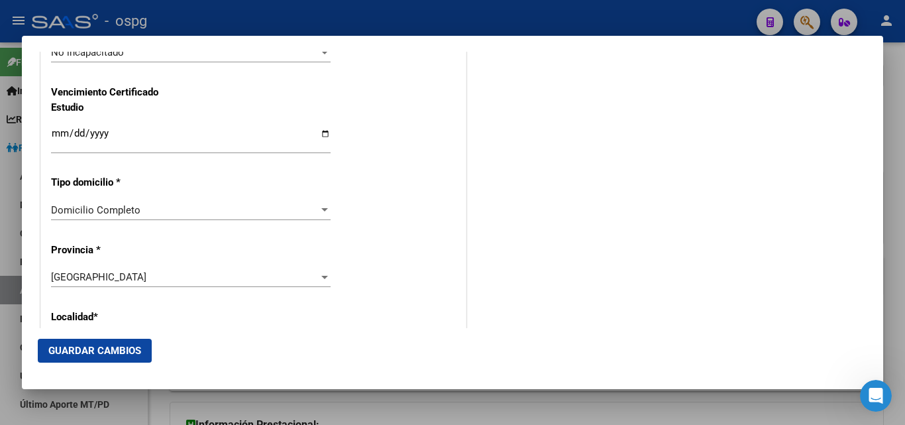
scroll to position [1097, 0]
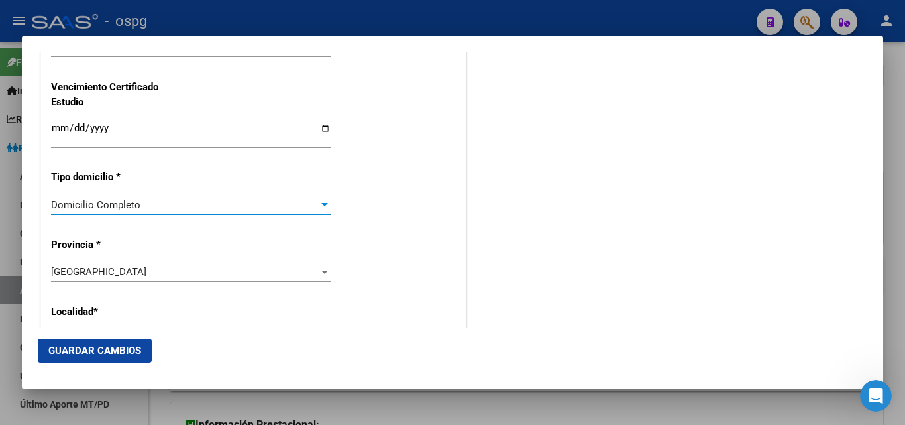
click at [323, 207] on div at bounding box center [325, 204] width 12 height 11
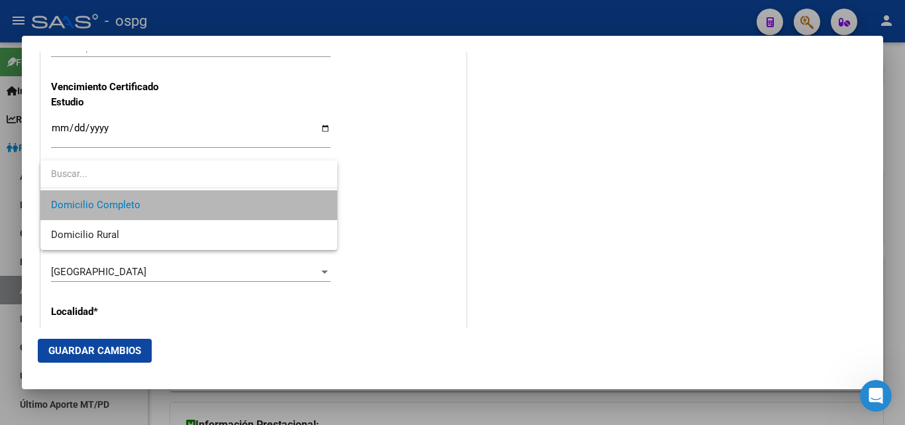
click at [297, 203] on span "Domicilio Completo" at bounding box center [189, 205] width 276 height 30
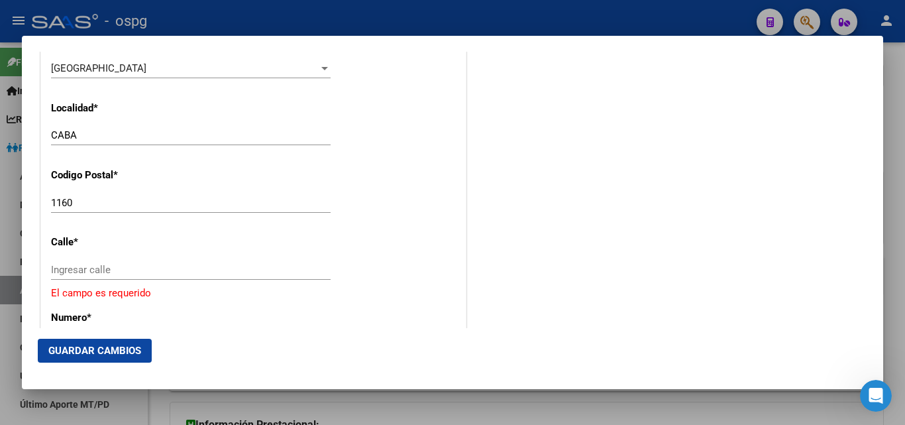
scroll to position [1328, 0]
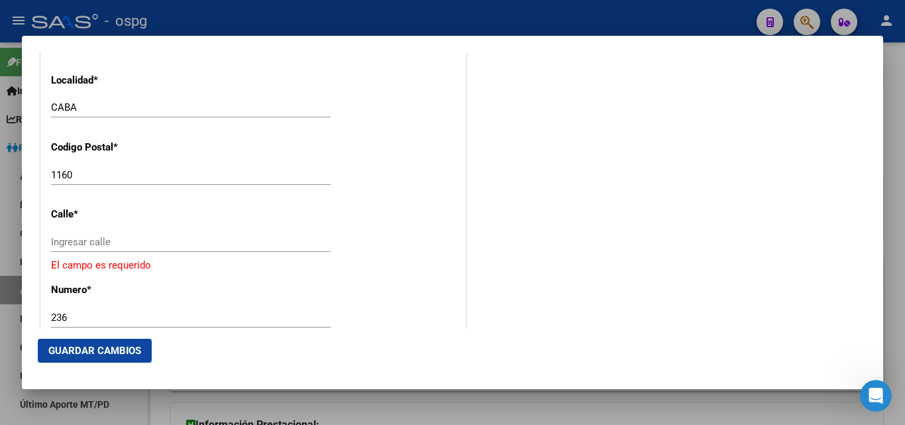
click at [113, 240] on input "Ingresar calle" at bounding box center [191, 242] width 280 height 12
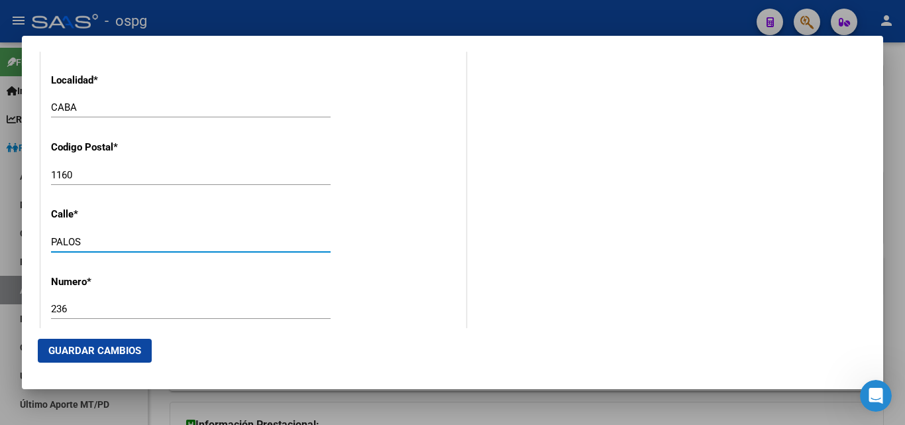
type input "PALOS"
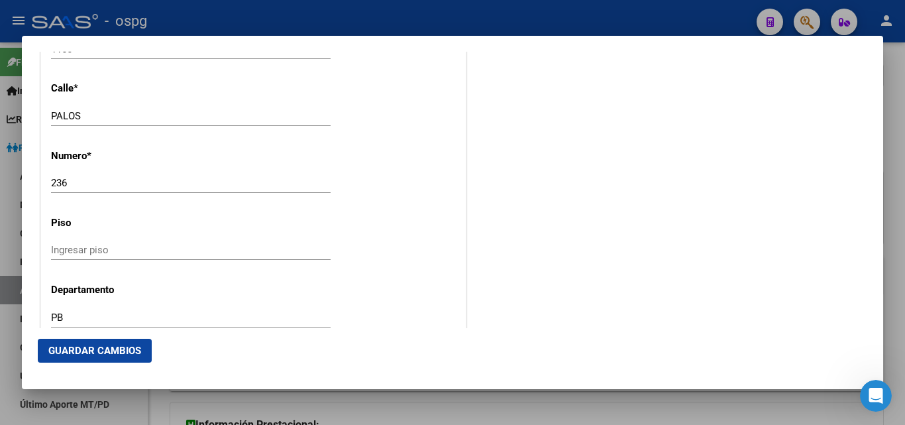
scroll to position [1465, 0]
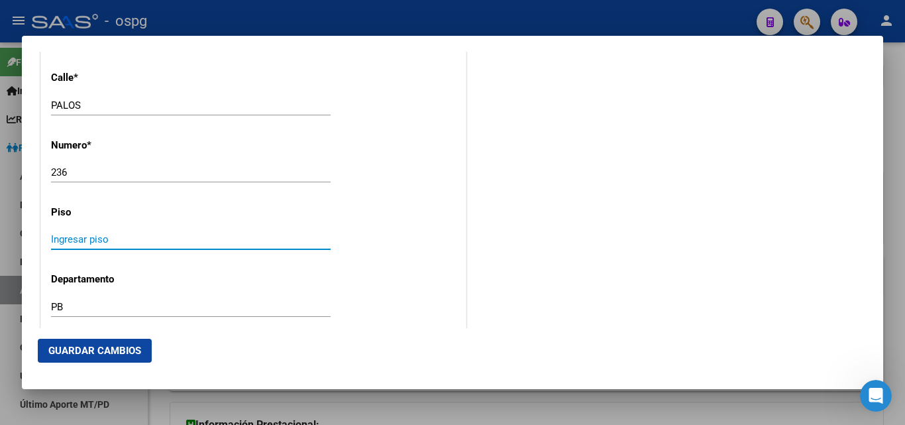
click at [244, 241] on input "Ingresar piso" at bounding box center [191, 239] width 280 height 12
click at [73, 239] on input "Ingresar piso" at bounding box center [191, 239] width 280 height 12
click at [229, 232] on div "Ingresar piso" at bounding box center [191, 239] width 280 height 20
click at [186, 305] on input "PB" at bounding box center [191, 307] width 280 height 12
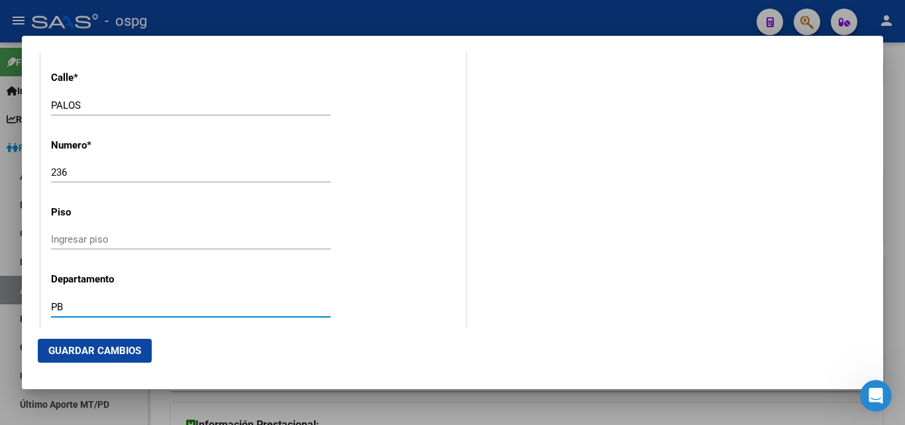
drag, startPoint x: 11, startPoint y: 302, endPoint x: 0, endPoint y: 301, distance: 10.7
click at [0, 301] on div "Titular Familiar Informable SSS Datos Afiliado Alta Baja Nro Afiliado Ingresar …" at bounding box center [452, 212] width 905 height 425
click at [60, 238] on input "Ingresar piso" at bounding box center [191, 239] width 280 height 12
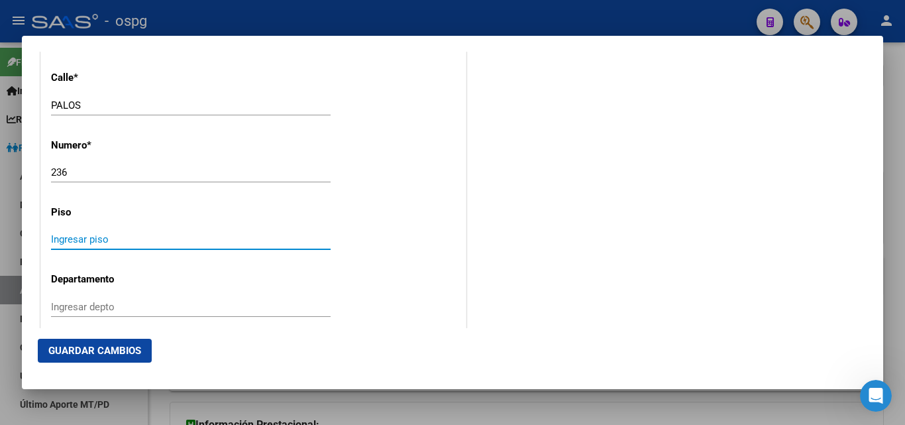
click at [71, 309] on input "Ingresar depto" at bounding box center [191, 307] width 280 height 12
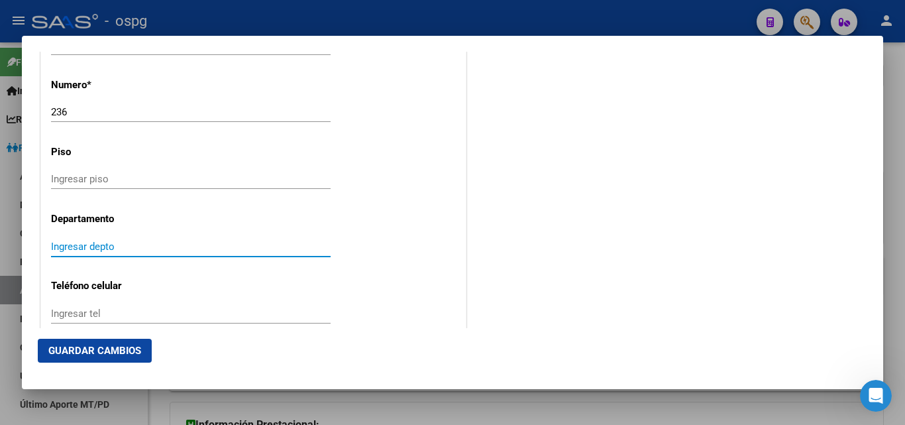
click at [72, 252] on input "Ingresar depto" at bounding box center [191, 246] width 280 height 12
type input "PB"
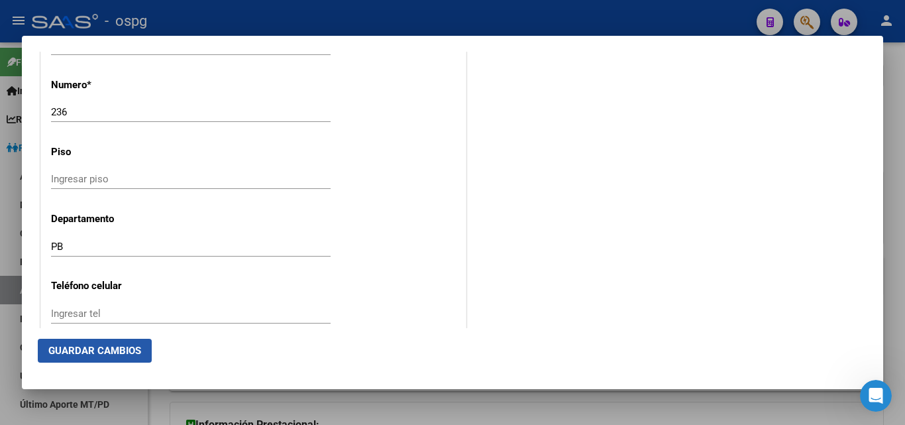
click at [102, 355] on span "Guardar Cambios" at bounding box center [94, 351] width 93 height 12
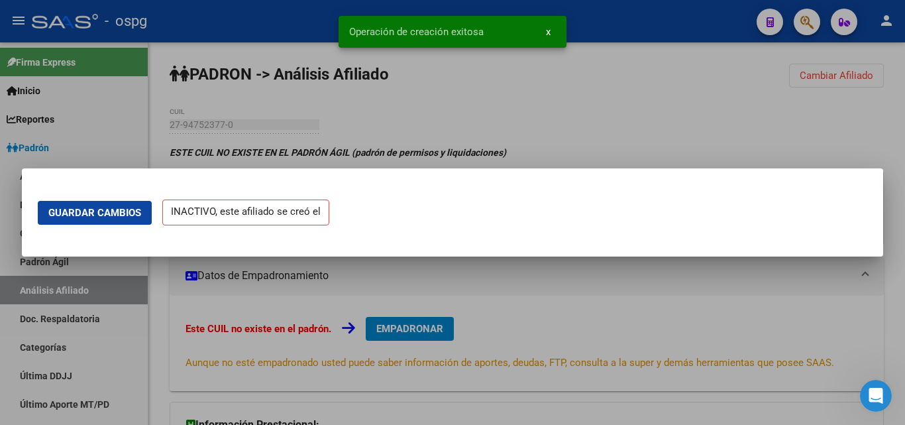
scroll to position [0, 0]
